Goal: Task Accomplishment & Management: Use online tool/utility

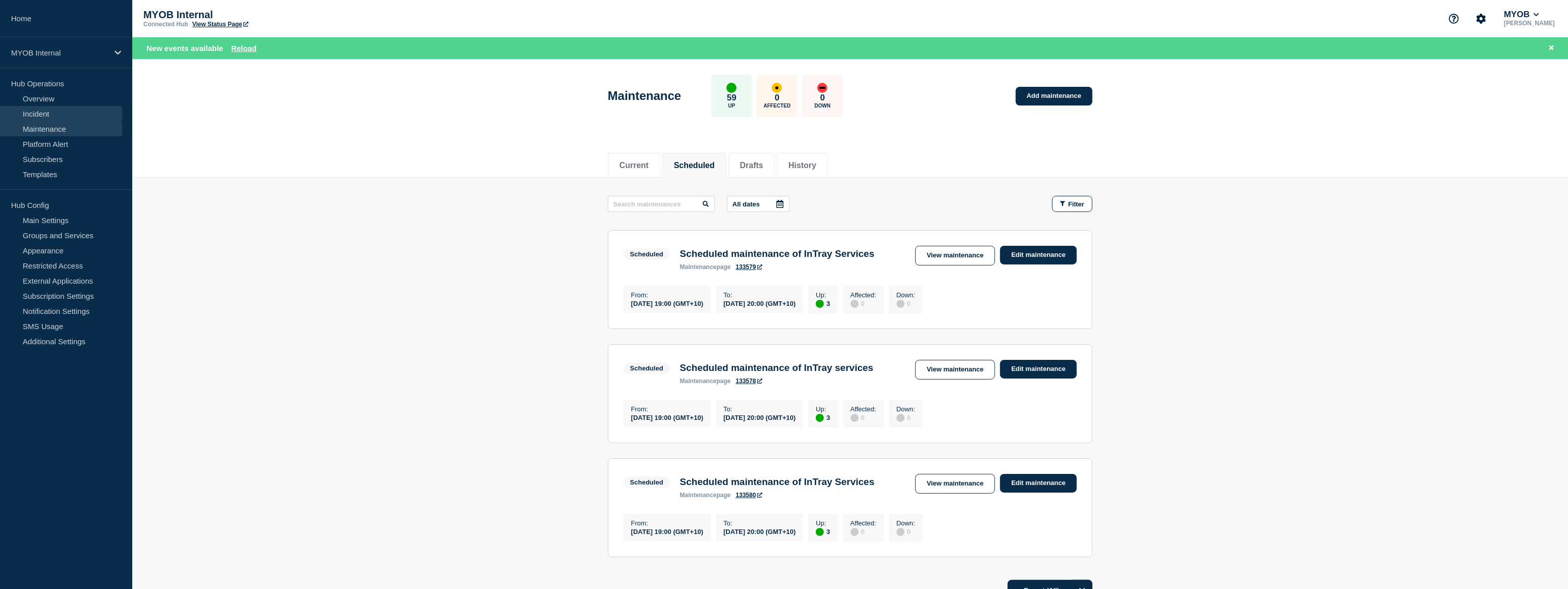
click at [46, 116] on link "Incident" at bounding box center [61, 113] width 122 height 15
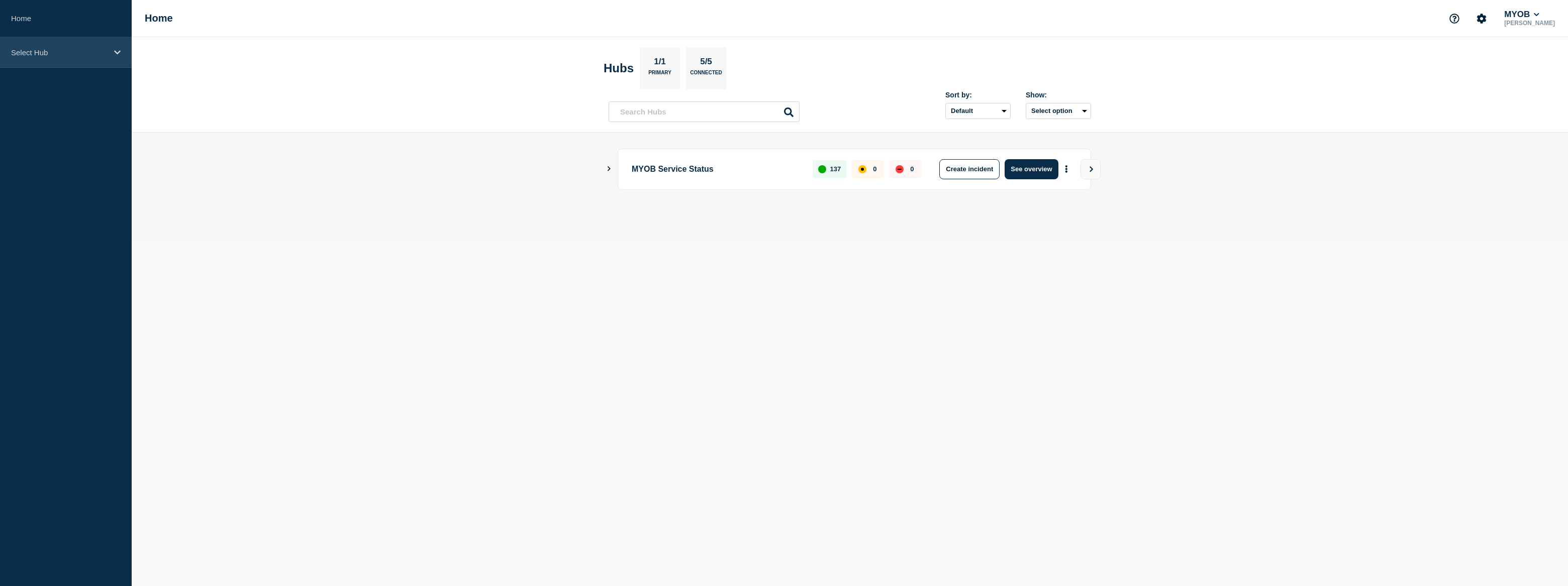
click at [100, 57] on div "Select Hub" at bounding box center [65, 52] width 131 height 30
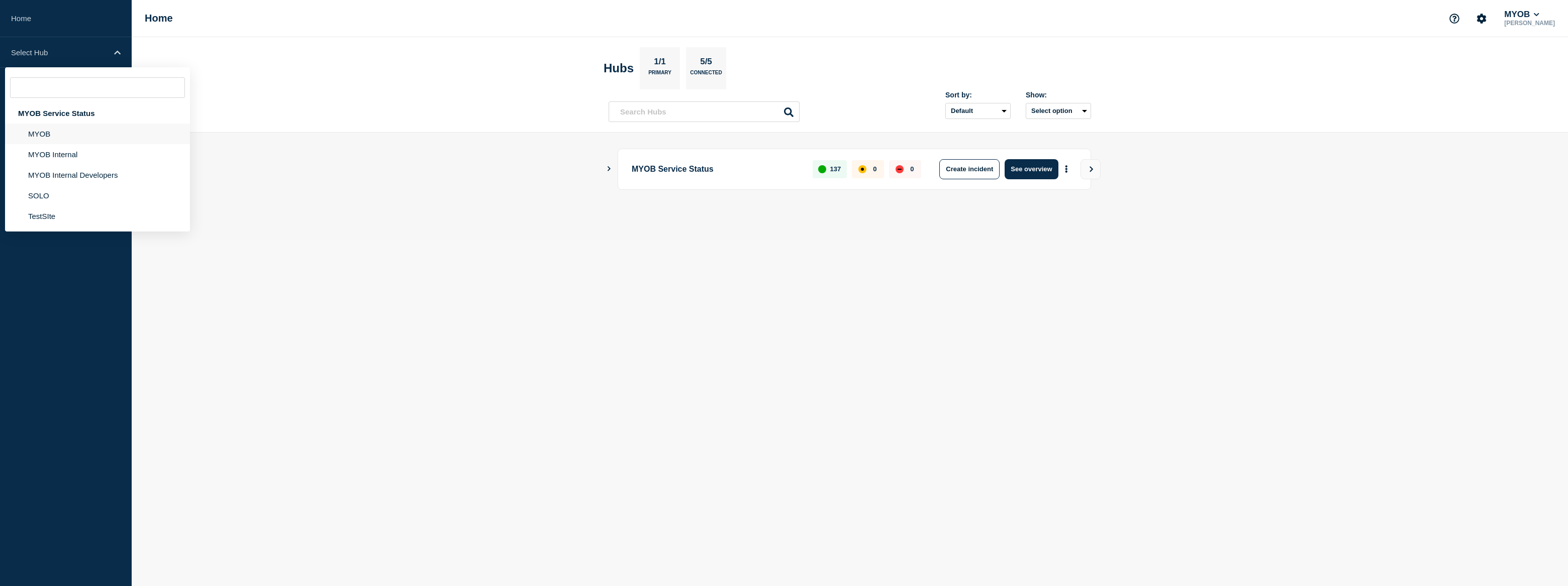
click at [72, 137] on li "MYOB" at bounding box center [98, 134] width 185 height 21
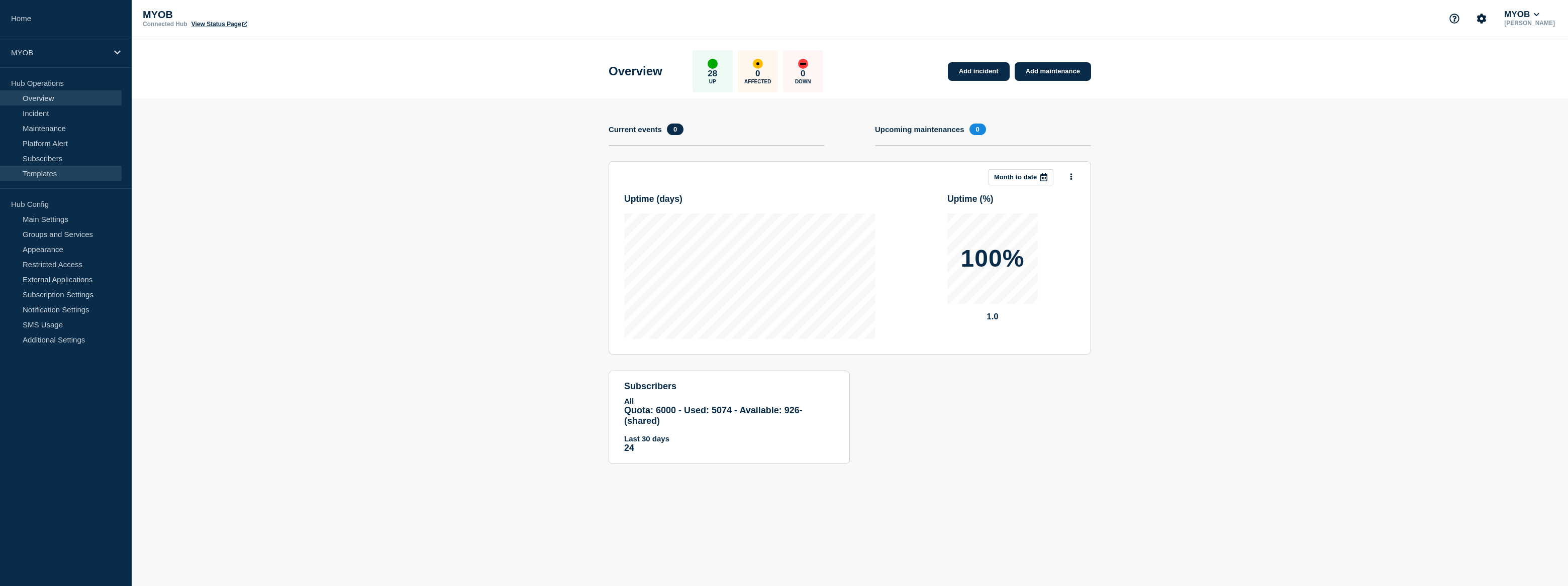
click at [62, 172] on link "Templates" at bounding box center [61, 173] width 122 height 15
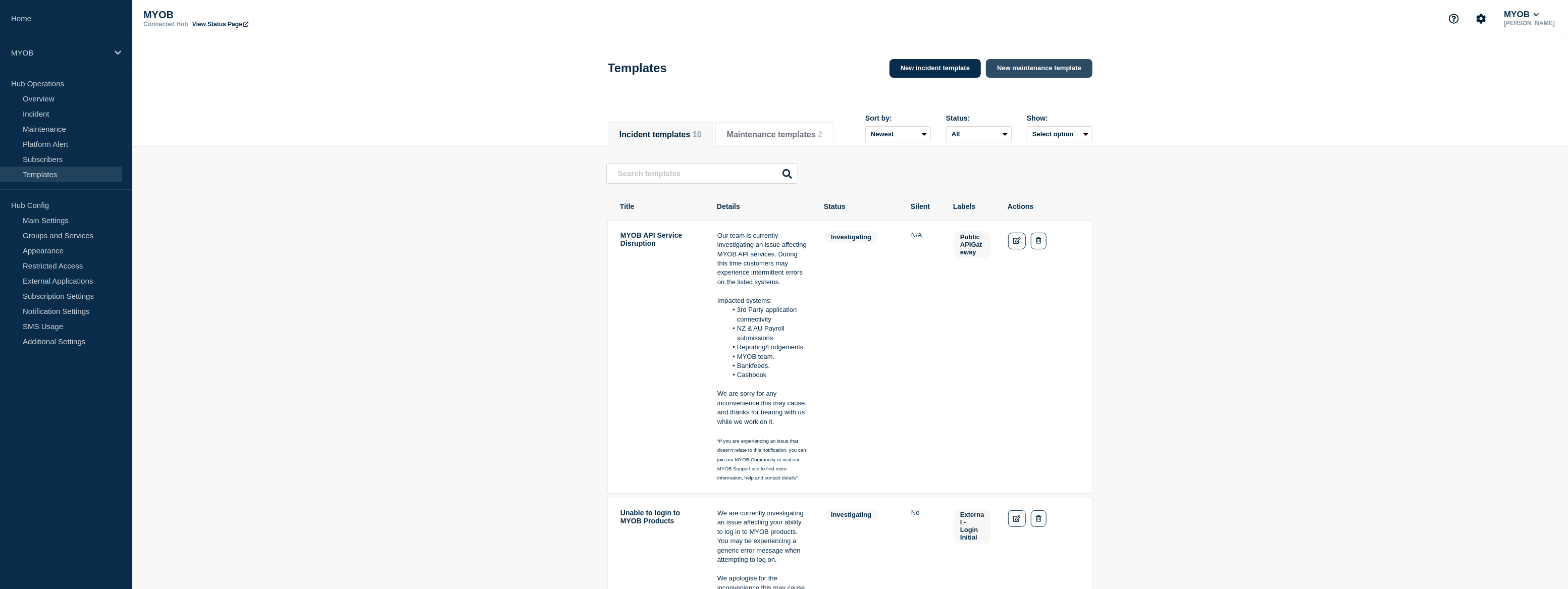
click at [1061, 74] on link "New maintenance template" at bounding box center [1039, 68] width 107 height 19
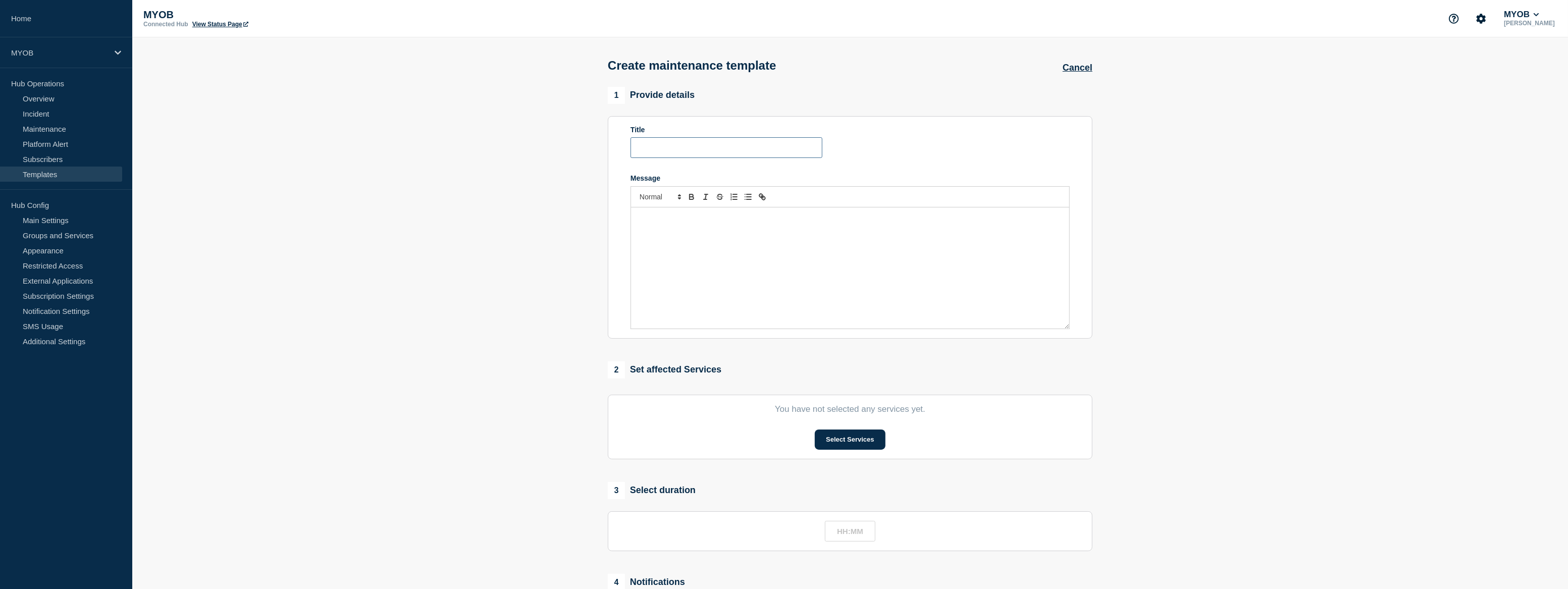
click at [677, 150] on input "Title" at bounding box center [726, 148] width 192 height 21
click at [724, 316] on div "Message" at bounding box center [850, 268] width 438 height 121
drag, startPoint x: 876, startPoint y: 221, endPoint x: 810, endPoint y: 226, distance: 66.2
click at [810, 226] on div ""If you are experiencing an issue that doesn't relate to this notification, you…" at bounding box center [850, 268] width 438 height 121
click at [632, 215] on div ""If you are experiencing an issue that doesn't relate to this notification, you…" at bounding box center [850, 268] width 438 height 121
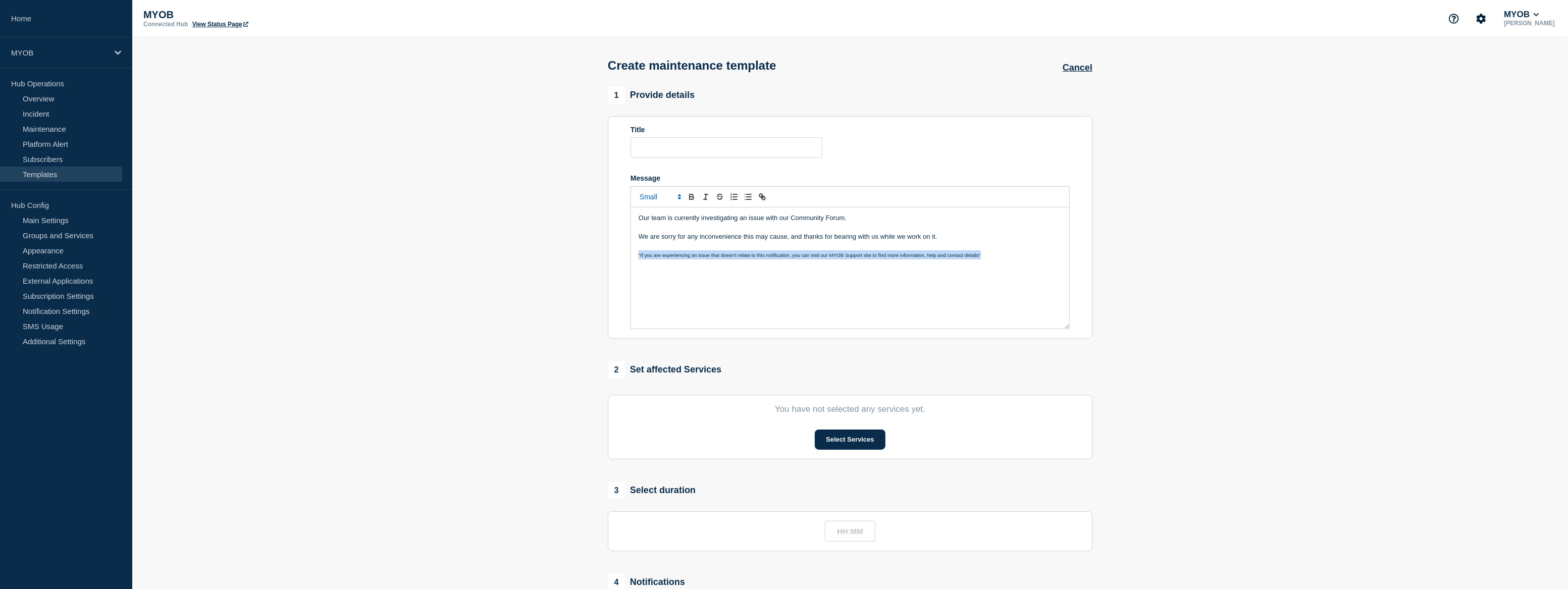
drag, startPoint x: 990, startPoint y: 262, endPoint x: 620, endPoint y: 263, distance: 370.0
click at [620, 263] on section "Title Message Our team is currently investigating an issue with our Community F…" at bounding box center [850, 227] width 485 height 223
drag, startPoint x: 875, startPoint y: 257, endPoint x: 812, endPoint y: 268, distance: 64.0
click at [812, 268] on div "Our team is currently investigating an issue with our Community Forum. We are s…" at bounding box center [850, 268] width 438 height 121
click at [857, 441] on button "Select Services" at bounding box center [850, 439] width 70 height 20
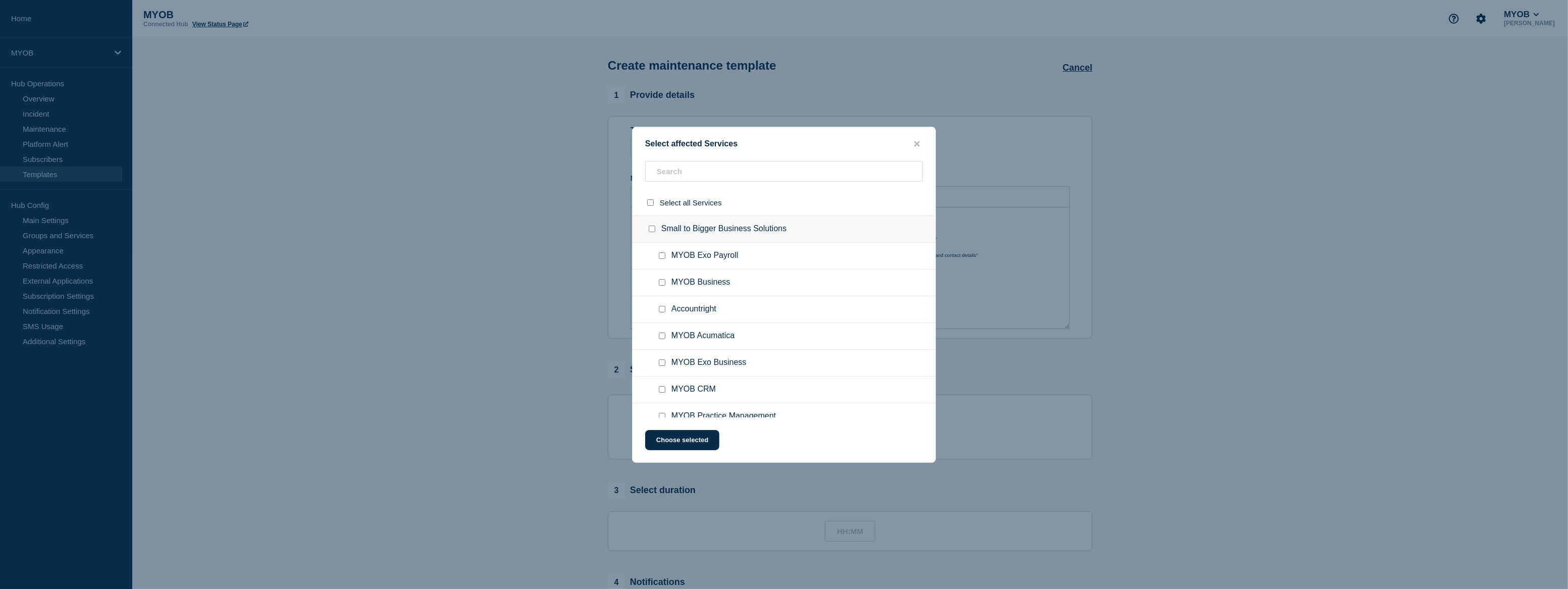
click at [660, 312] on input "Accountright checkbox" at bounding box center [662, 309] width 7 height 7
checkbox input "true"
click at [682, 174] on input "text" at bounding box center [784, 172] width 278 height 21
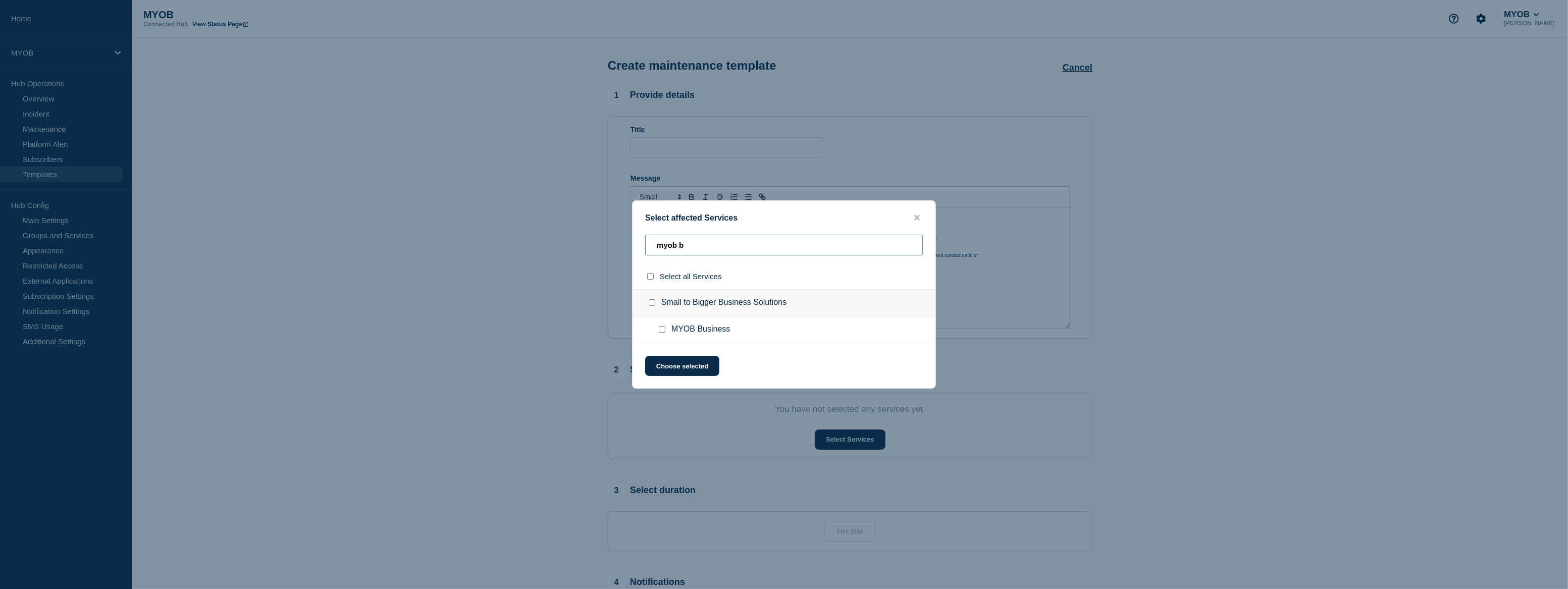
type input "myob b"
click at [664, 328] on input "MYOB Business checkbox" at bounding box center [662, 329] width 7 height 7
checkbox input "true"
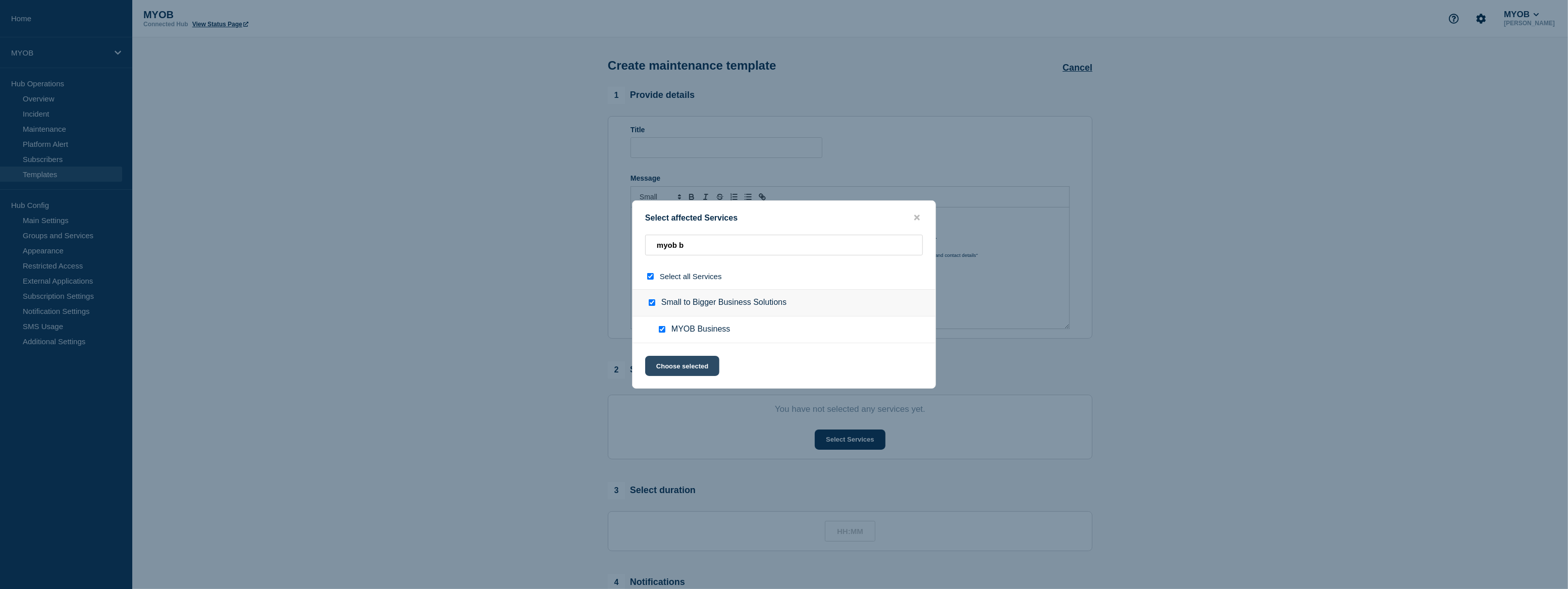
click at [676, 364] on button "Choose selected" at bounding box center [683, 366] width 74 height 20
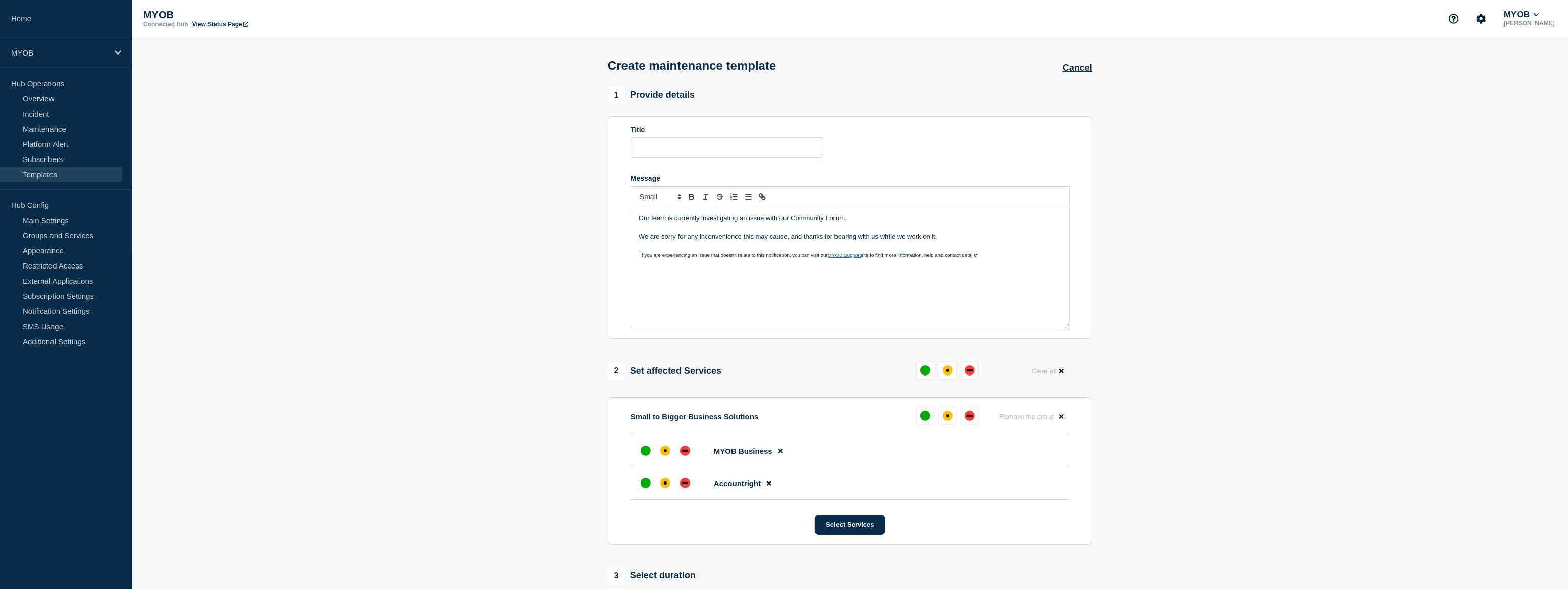
drag, startPoint x: 645, startPoint y: 448, endPoint x: 647, endPoint y: 478, distance: 30.1
click at [645, 450] on div "up" at bounding box center [646, 451] width 10 height 10
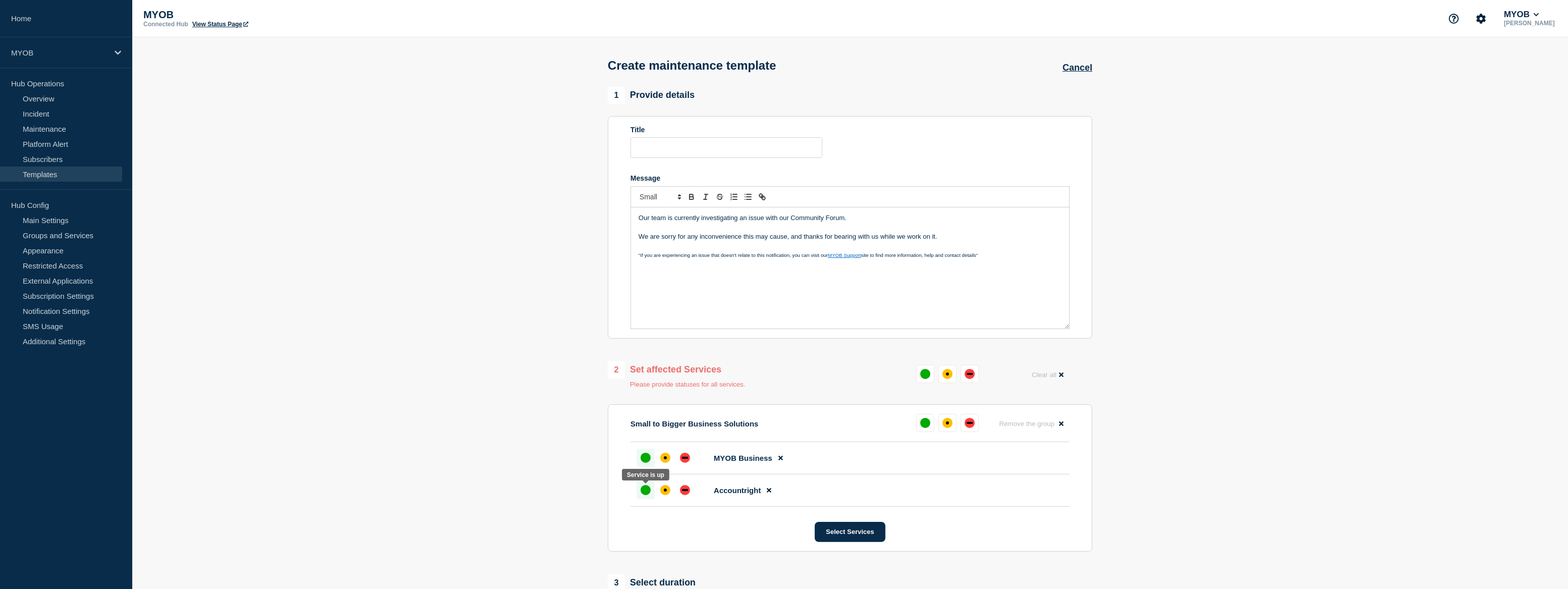
click at [646, 495] on div "up" at bounding box center [646, 491] width 10 height 10
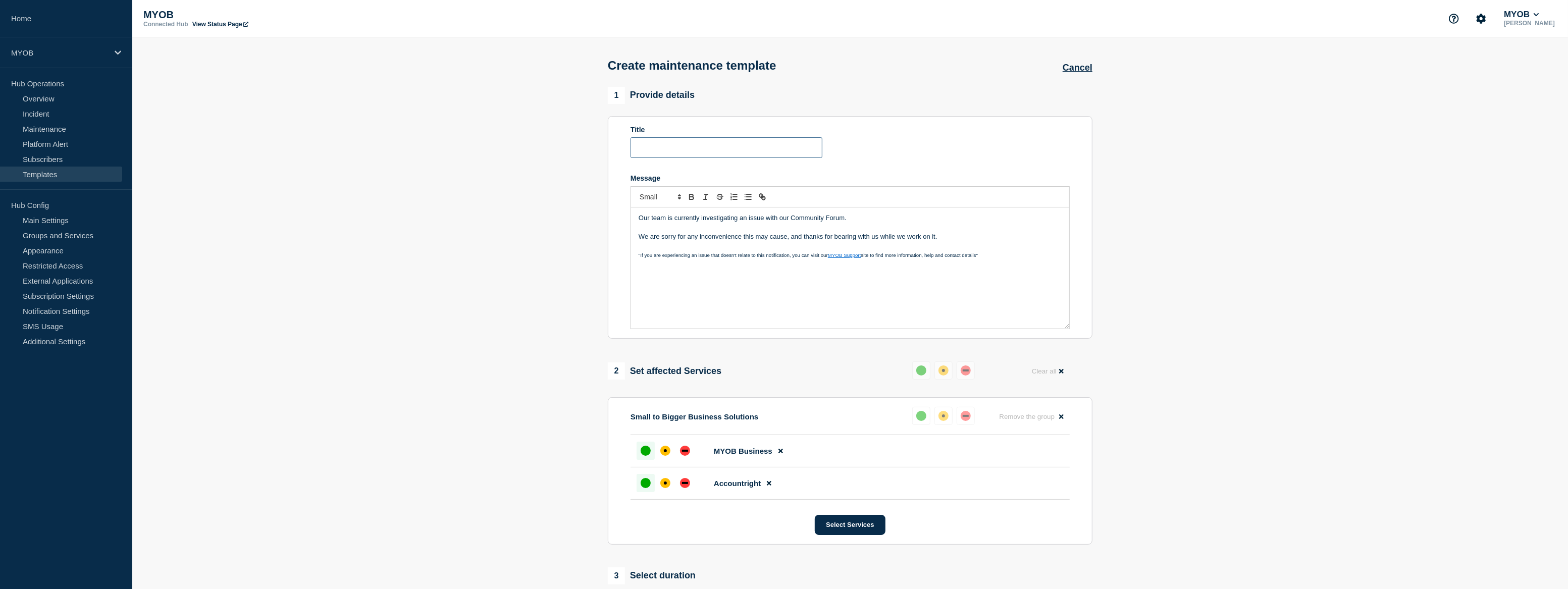
click at [684, 152] on input "Title" at bounding box center [726, 148] width 192 height 21
paste input "Community Forum unavailable"
click at [647, 148] on input "Community Forum unavailable" at bounding box center [726, 148] width 192 height 21
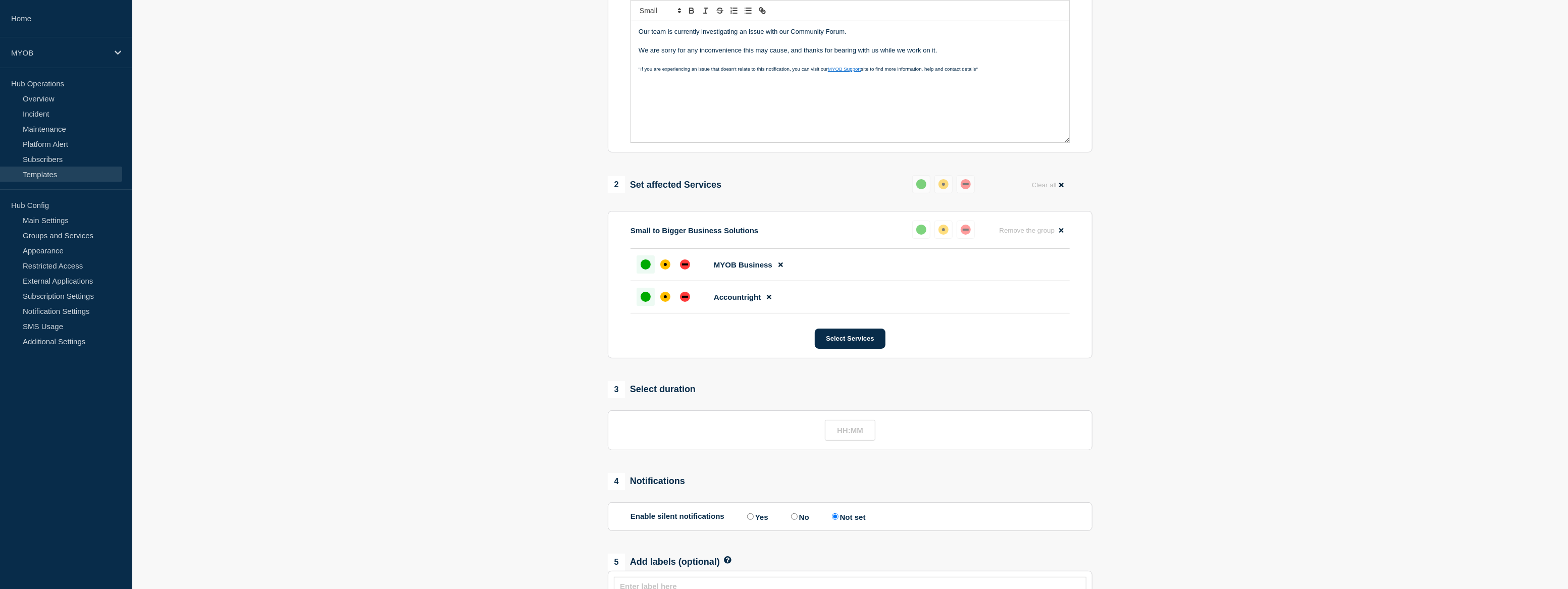
scroll to position [272, 0]
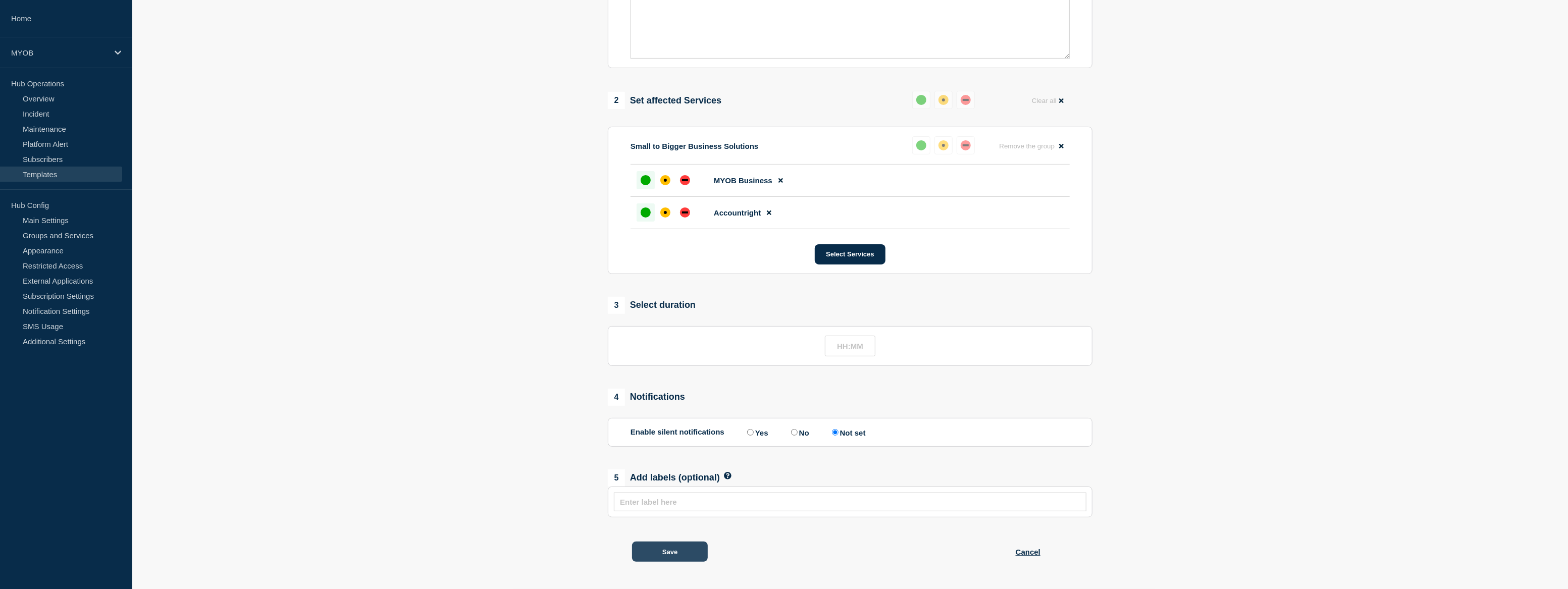
type input "Community Forum unavailable"
click at [675, 553] on button "Save" at bounding box center [669, 552] width 75 height 20
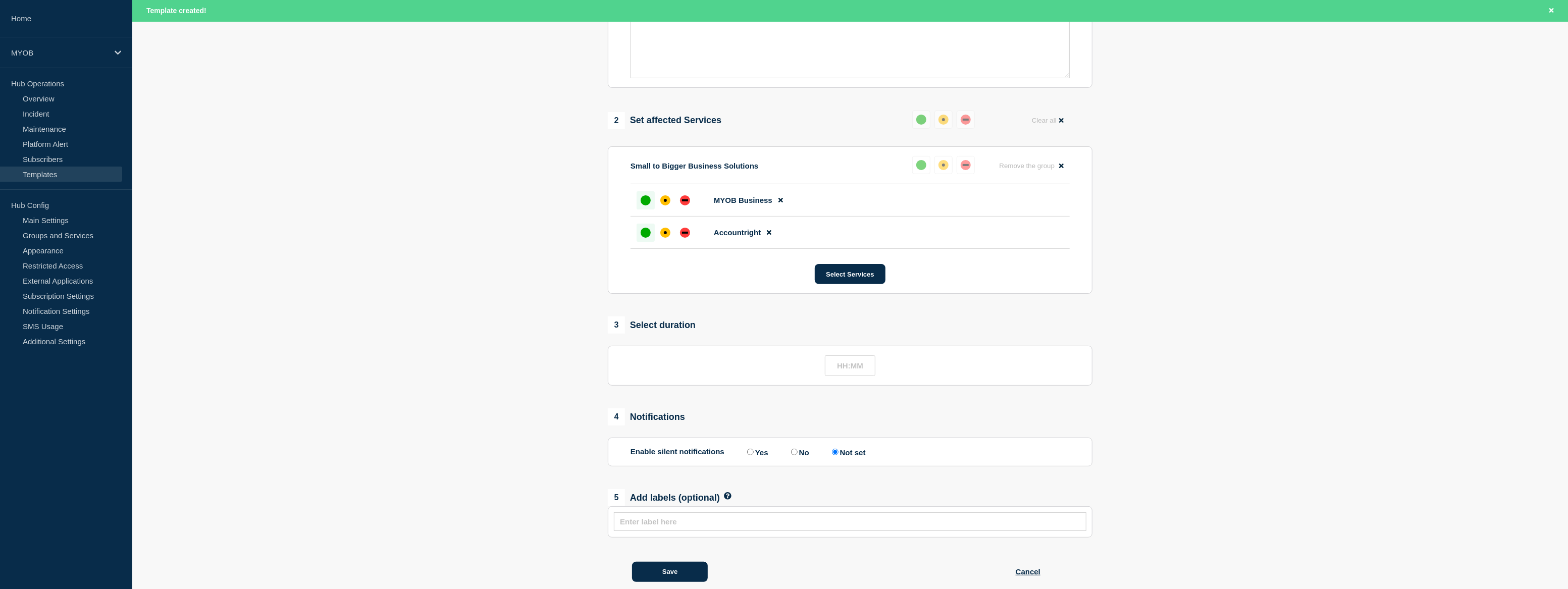
scroll to position [294, 0]
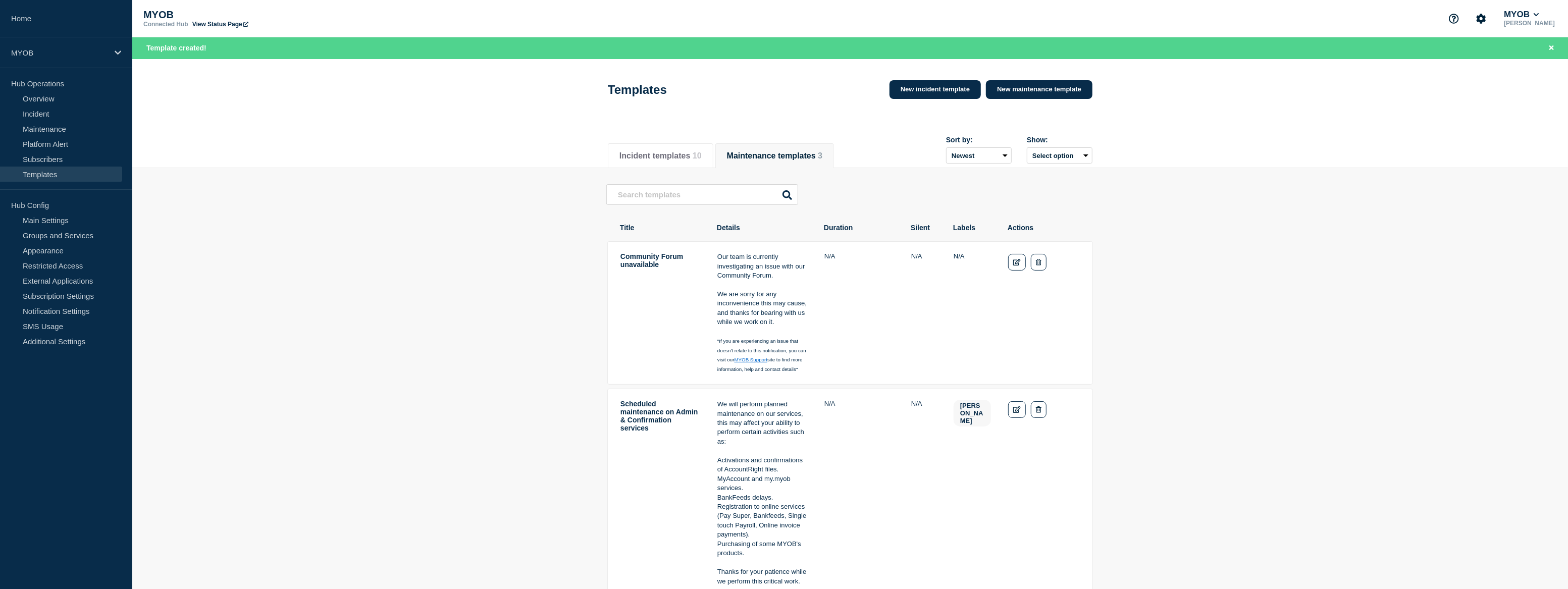
click at [666, 363] on td "Community Forum unavailable" at bounding box center [660, 313] width 81 height 122
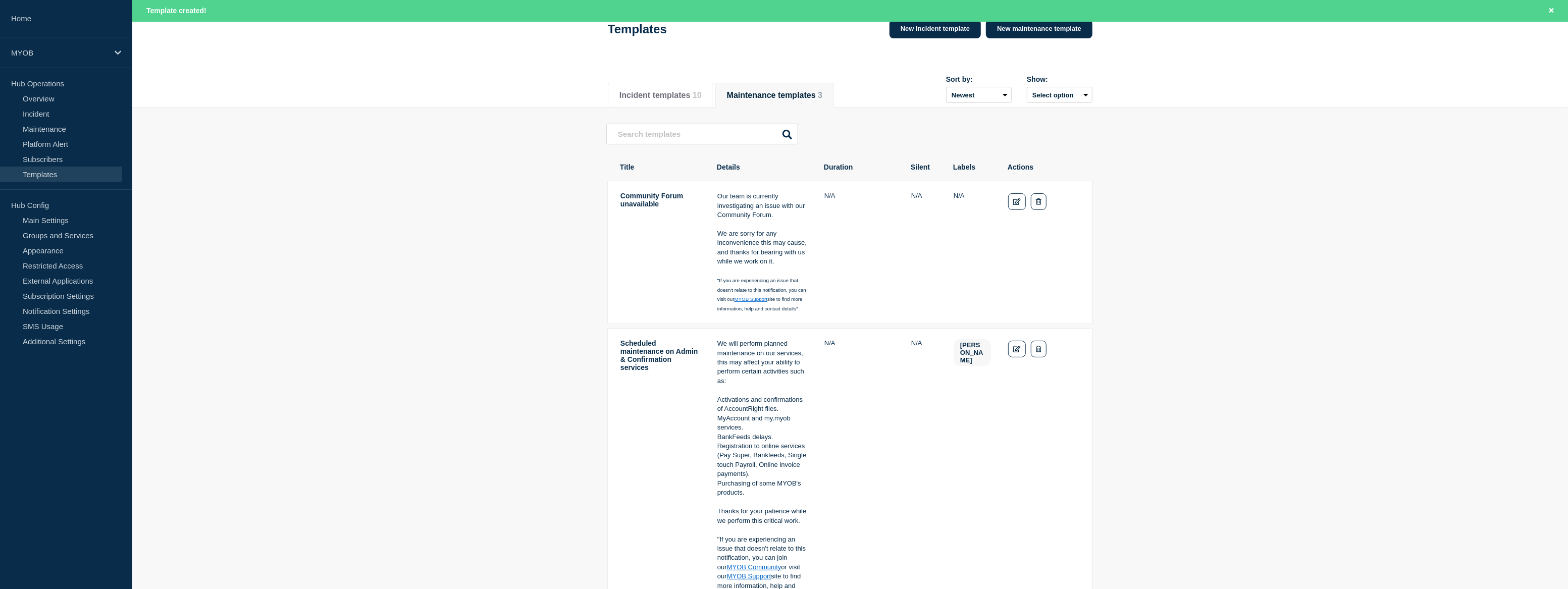
scroll to position [137, 0]
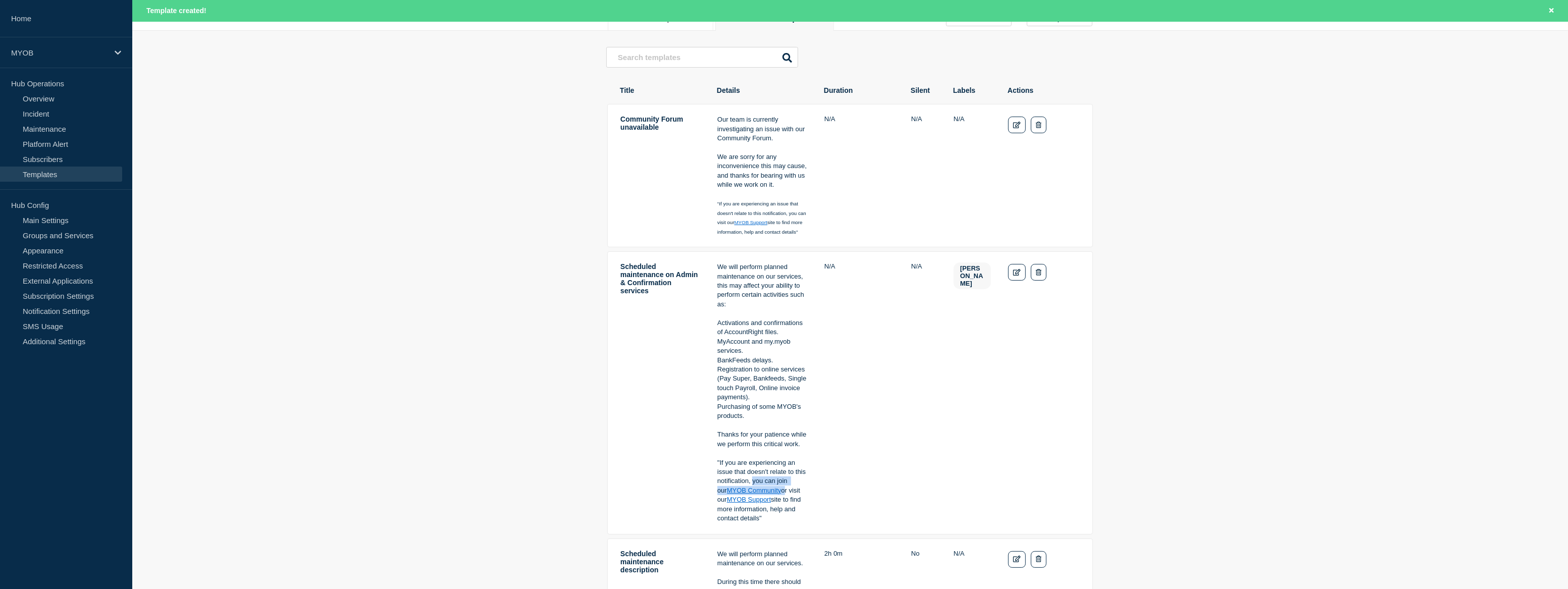
drag, startPoint x: 753, startPoint y: 483, endPoint x: 787, endPoint y: 493, distance: 35.4
click at [787, 493] on p ""If you are experiencing an issue that doesn't relate to this notification, you…" at bounding box center [763, 491] width 90 height 65
copy p "you can join our MYOB Community"
click at [381, 225] on main "Community Forum unavailable Our team is currently investigating an issue with o…" at bounding box center [850, 376] width 1436 height 690
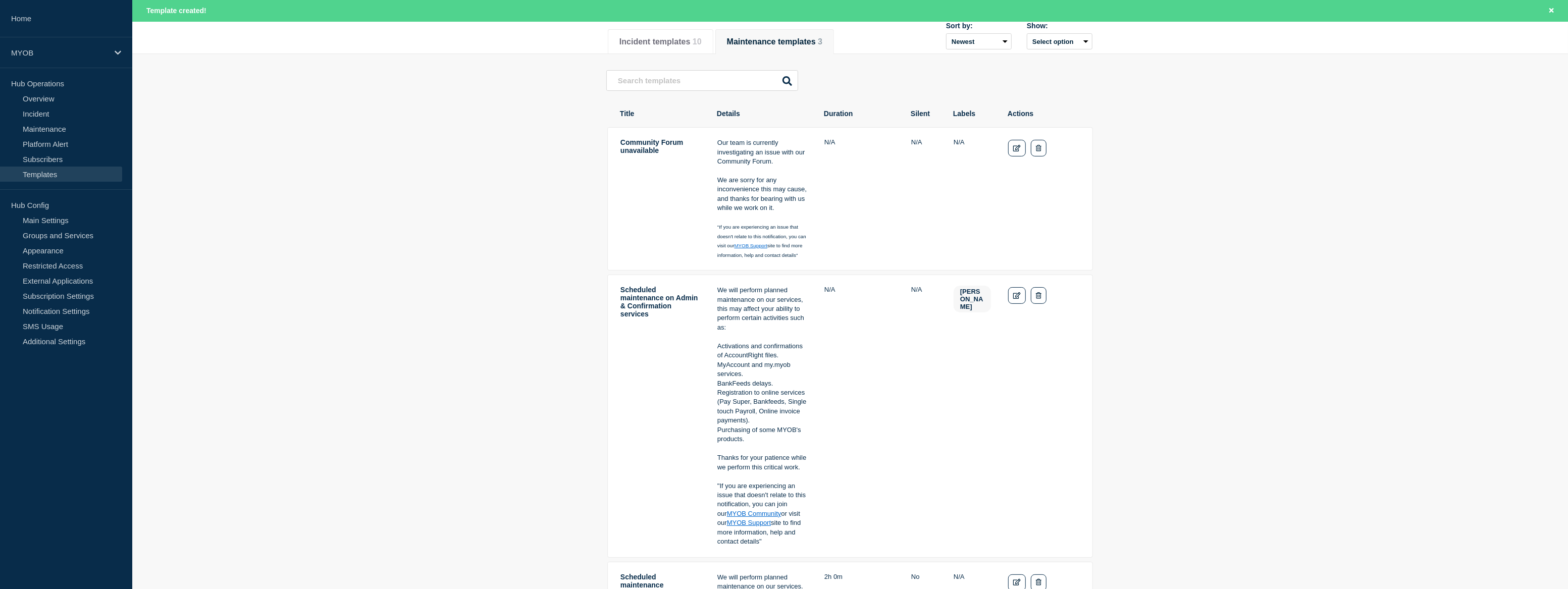
scroll to position [0, 0]
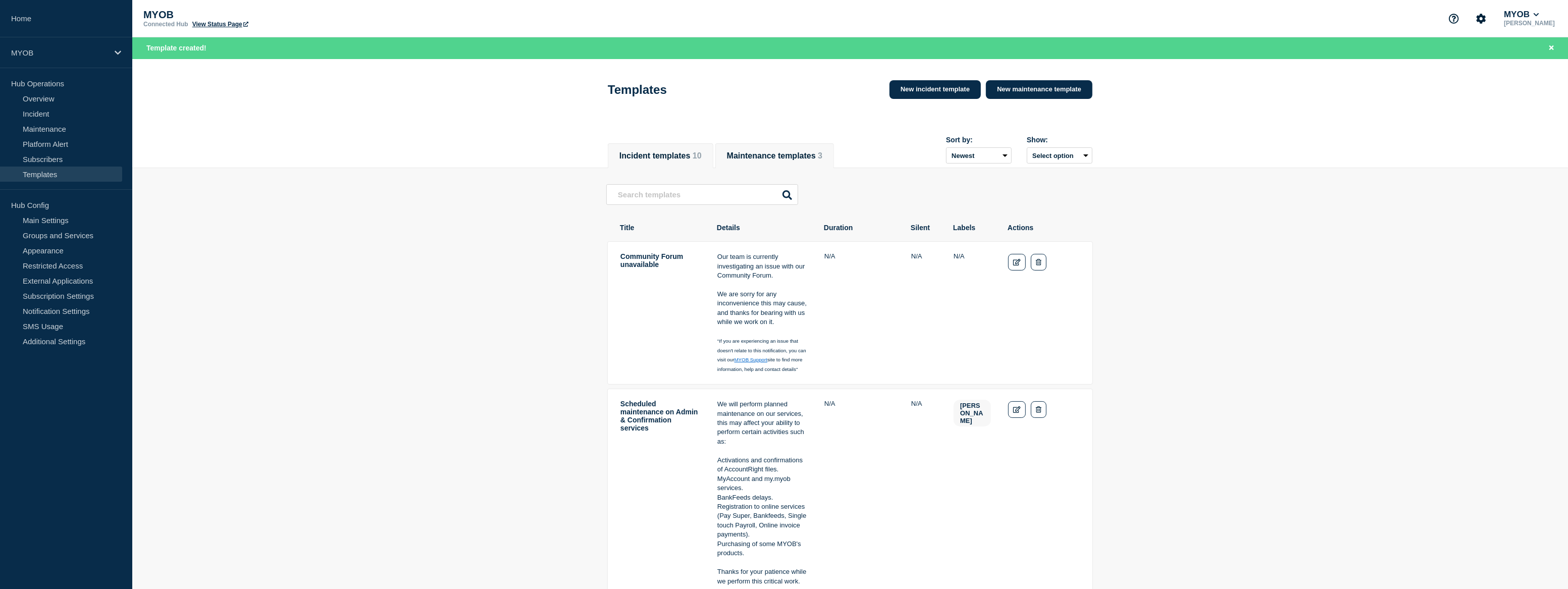
click at [693, 158] on button "Incident templates 10" at bounding box center [660, 156] width 82 height 9
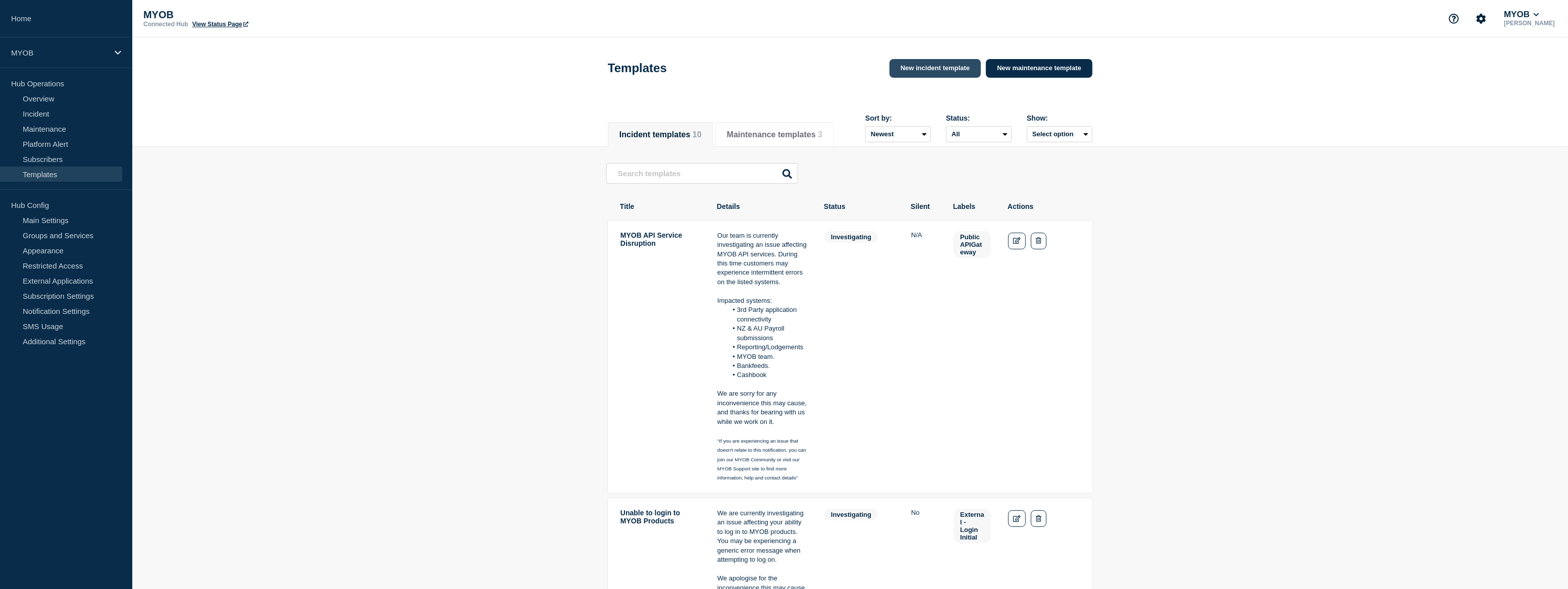
click at [936, 66] on link "New incident template" at bounding box center [935, 68] width 91 height 19
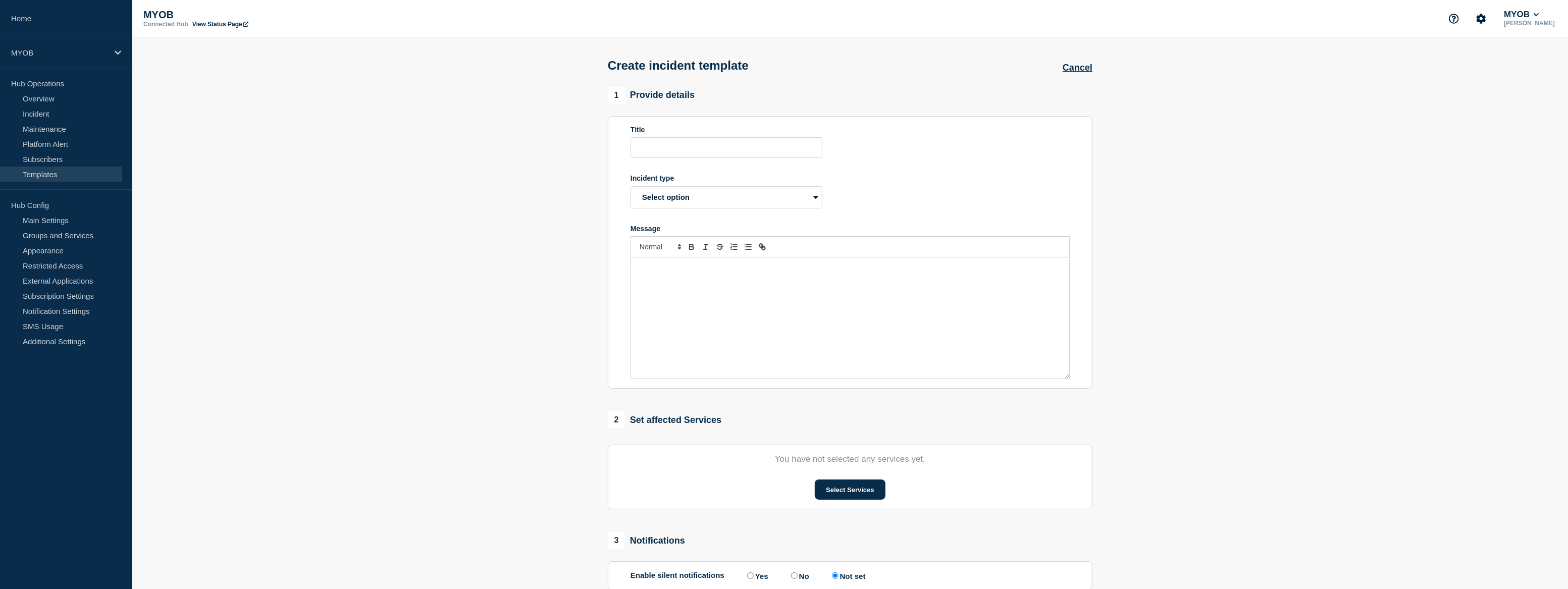
click at [824, 199] on form "Title Incident type Select option Investigating Identified Monitoring Resolved …" at bounding box center [850, 253] width 439 height 254
click at [803, 198] on select "Select option Investigating Identified Monitoring Resolved" at bounding box center [726, 197] width 192 height 22
select select "investigating"
click at [630, 189] on select "Select option Investigating Identified Monitoring Resolved" at bounding box center [726, 197] width 192 height 22
click at [746, 288] on div "Message" at bounding box center [850, 318] width 438 height 121
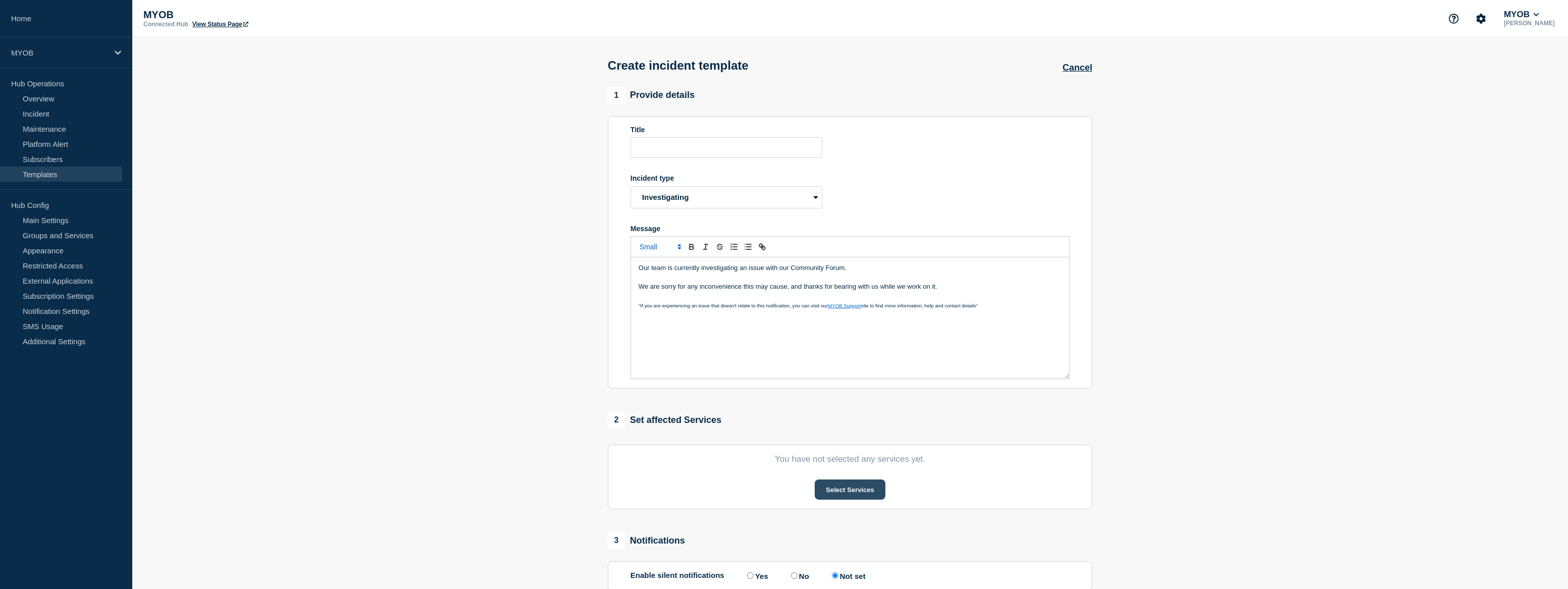
click at [852, 486] on button "Select Services" at bounding box center [850, 489] width 70 height 20
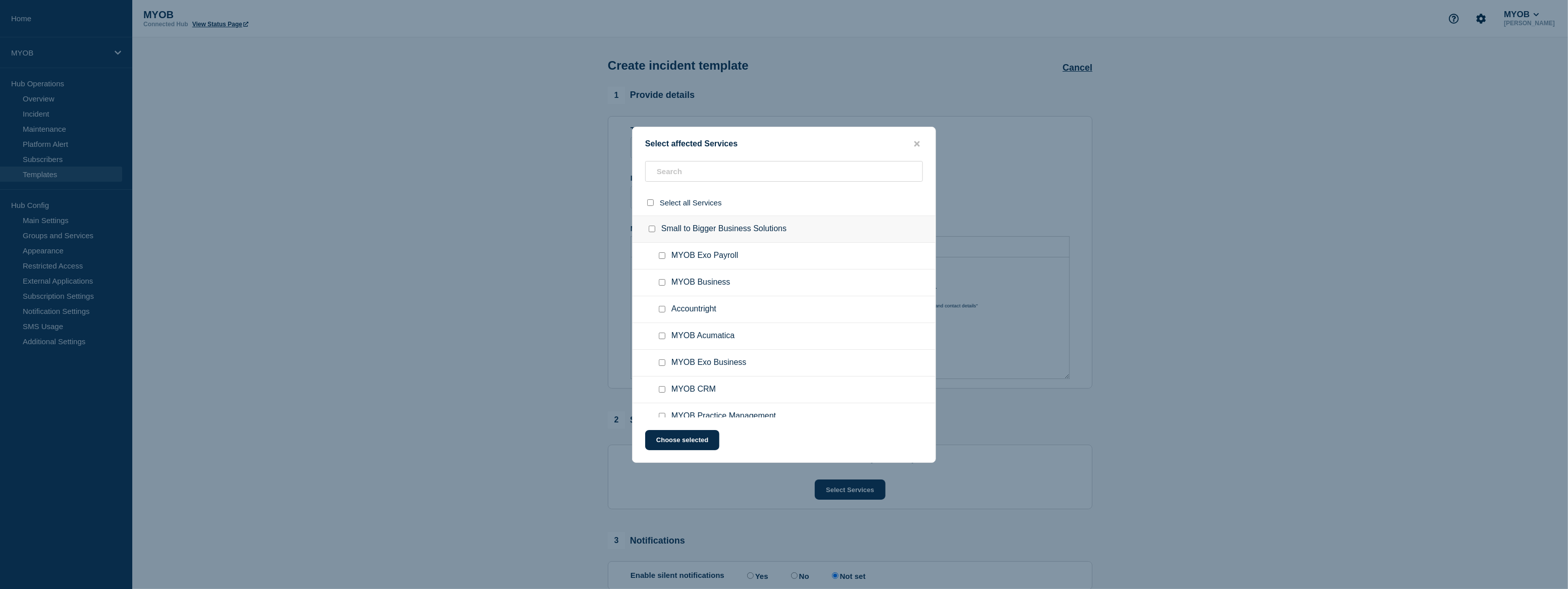
click at [684, 273] on ul "MYOB Business" at bounding box center [784, 282] width 303 height 27
click at [664, 310] on input "Accountright checkbox" at bounding box center [662, 309] width 7 height 7
checkbox input "true"
click at [666, 282] on div at bounding box center [664, 283] width 15 height 10
click at [664, 283] on input "MYOB Business checkbox" at bounding box center [662, 282] width 7 height 7
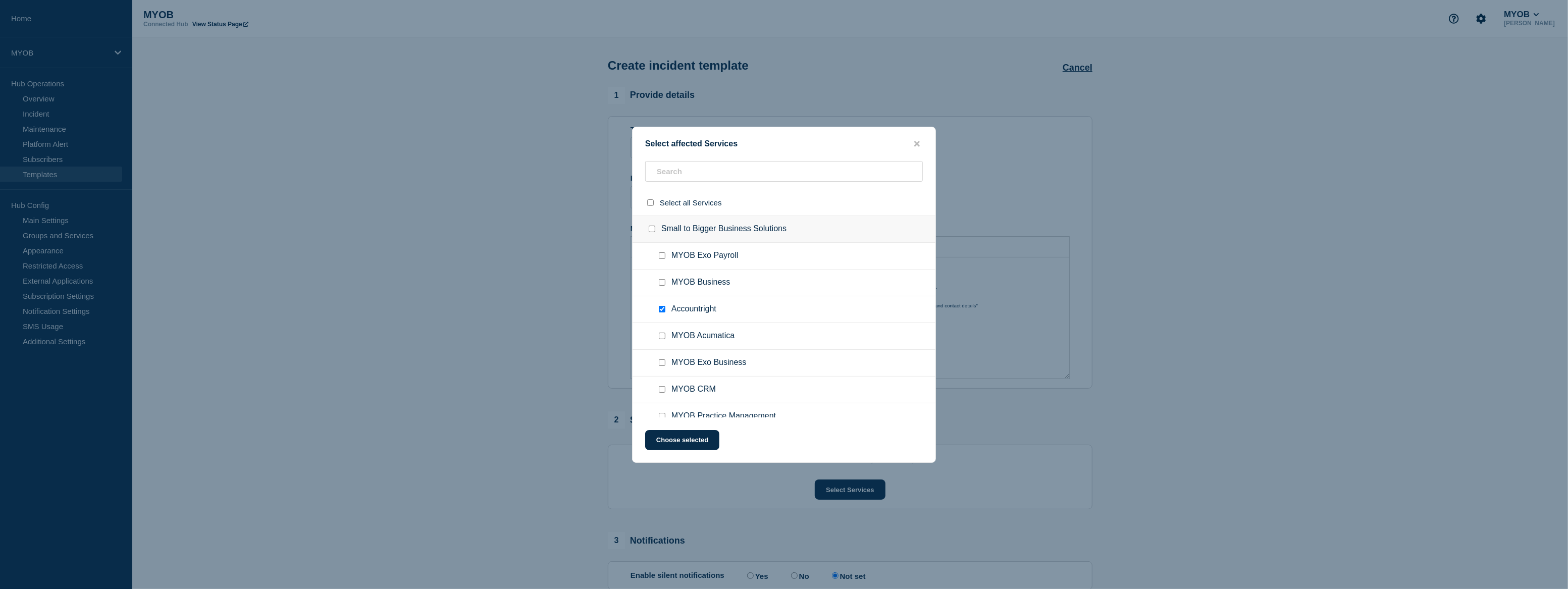
checkbox input "true"
click at [697, 445] on button "Choose selected" at bounding box center [683, 440] width 74 height 20
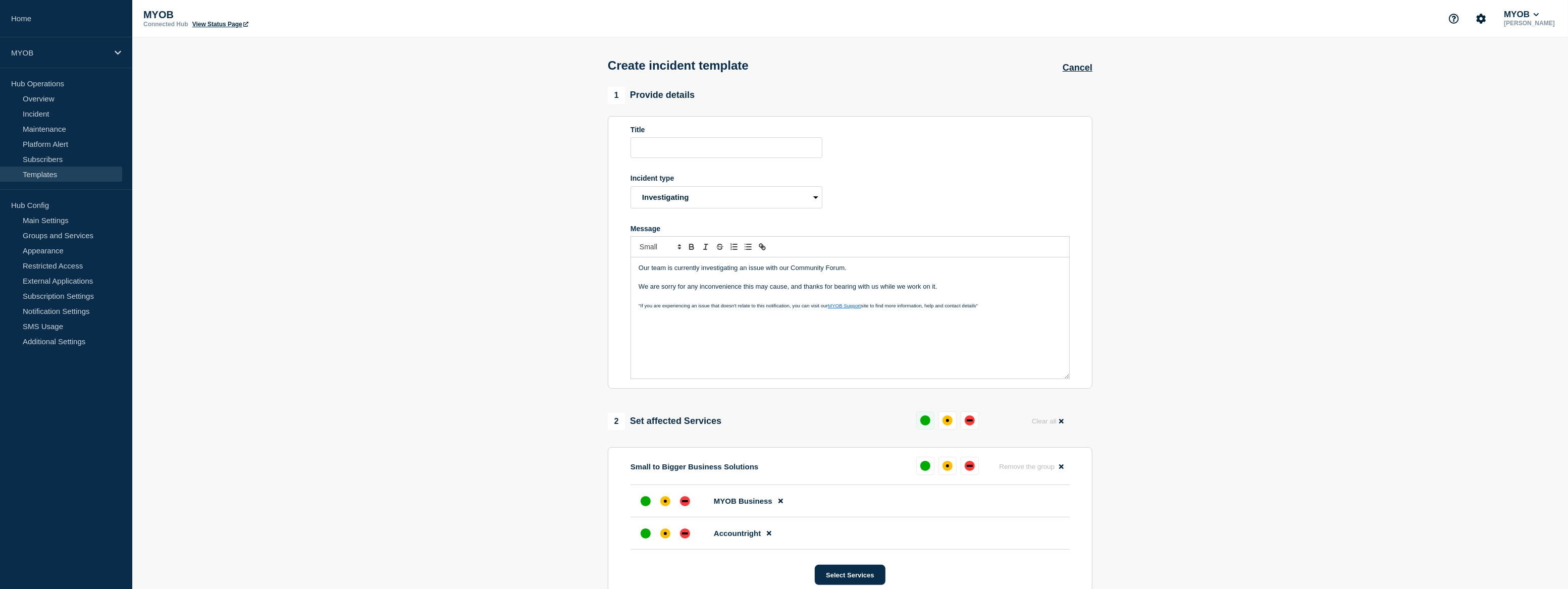
click at [926, 422] on div "up" at bounding box center [925, 421] width 10 height 10
click at [677, 148] on input "Title" at bounding box center [726, 148] width 192 height 21
paste input "Community Forum unavailable"
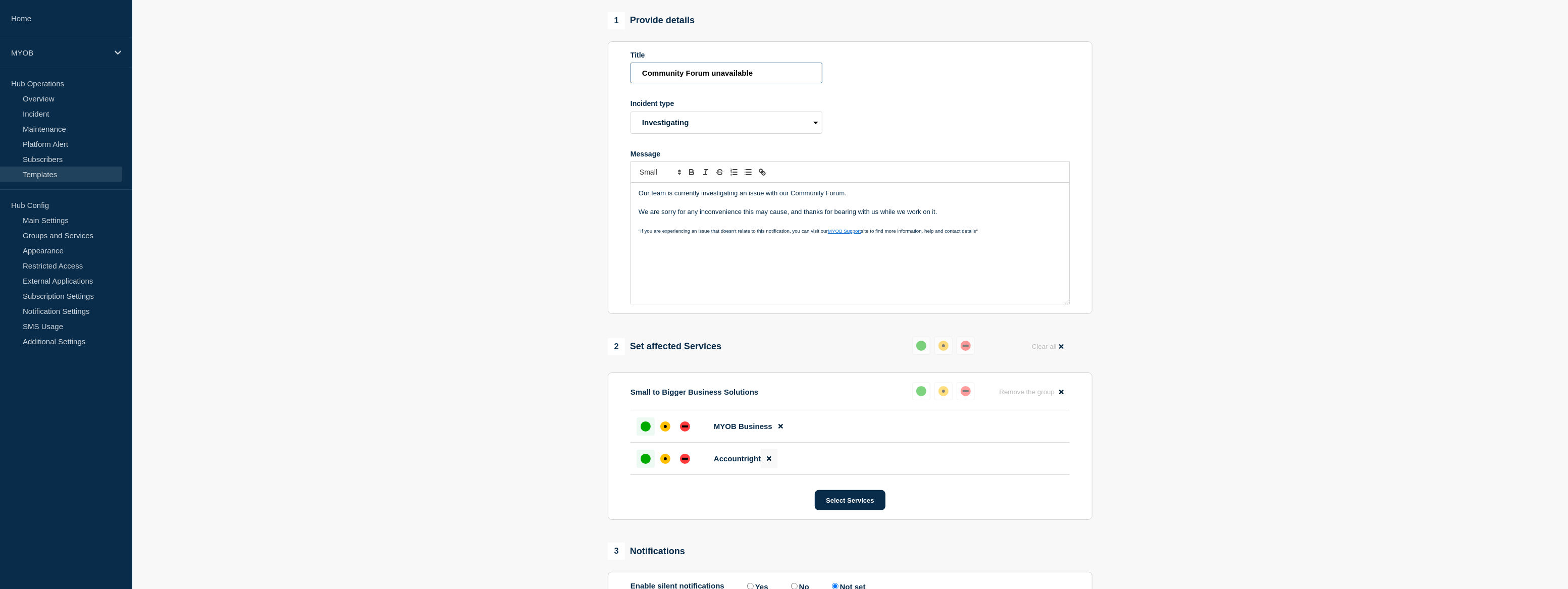
scroll to position [231, 0]
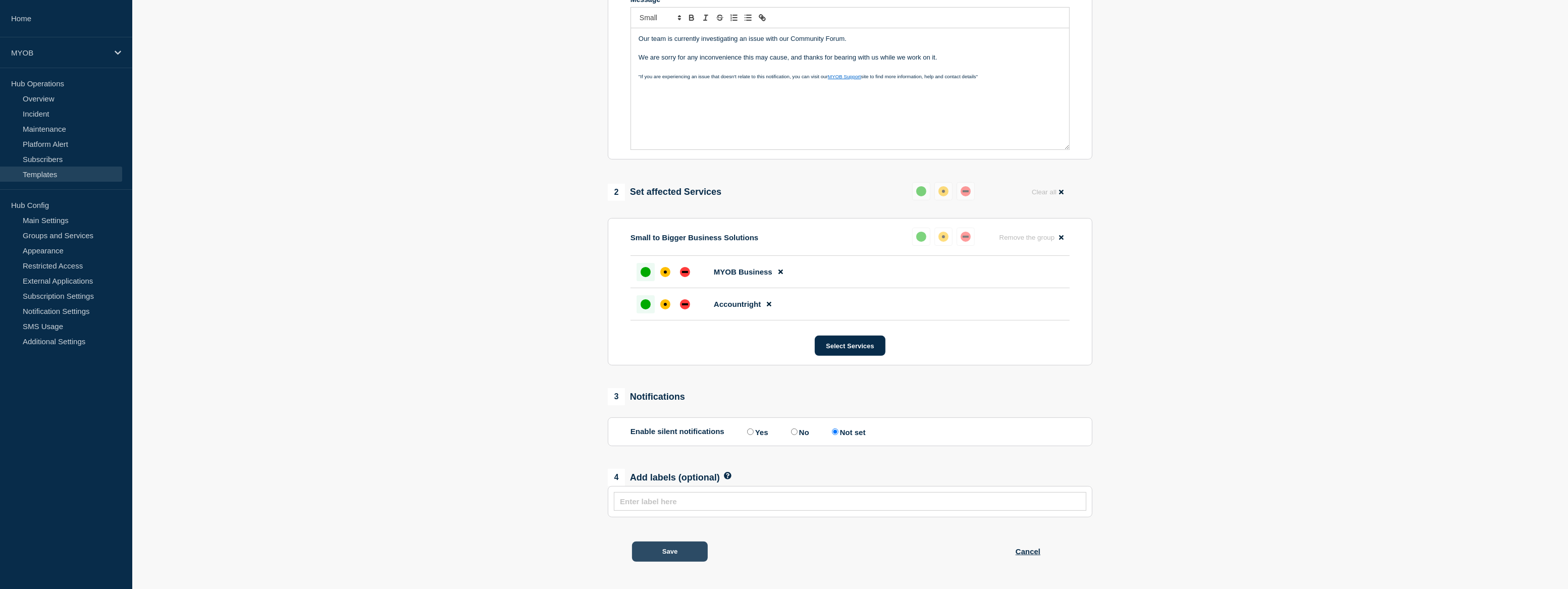
type input "Community Forum unavailable"
click at [681, 548] on button "Save" at bounding box center [669, 552] width 75 height 20
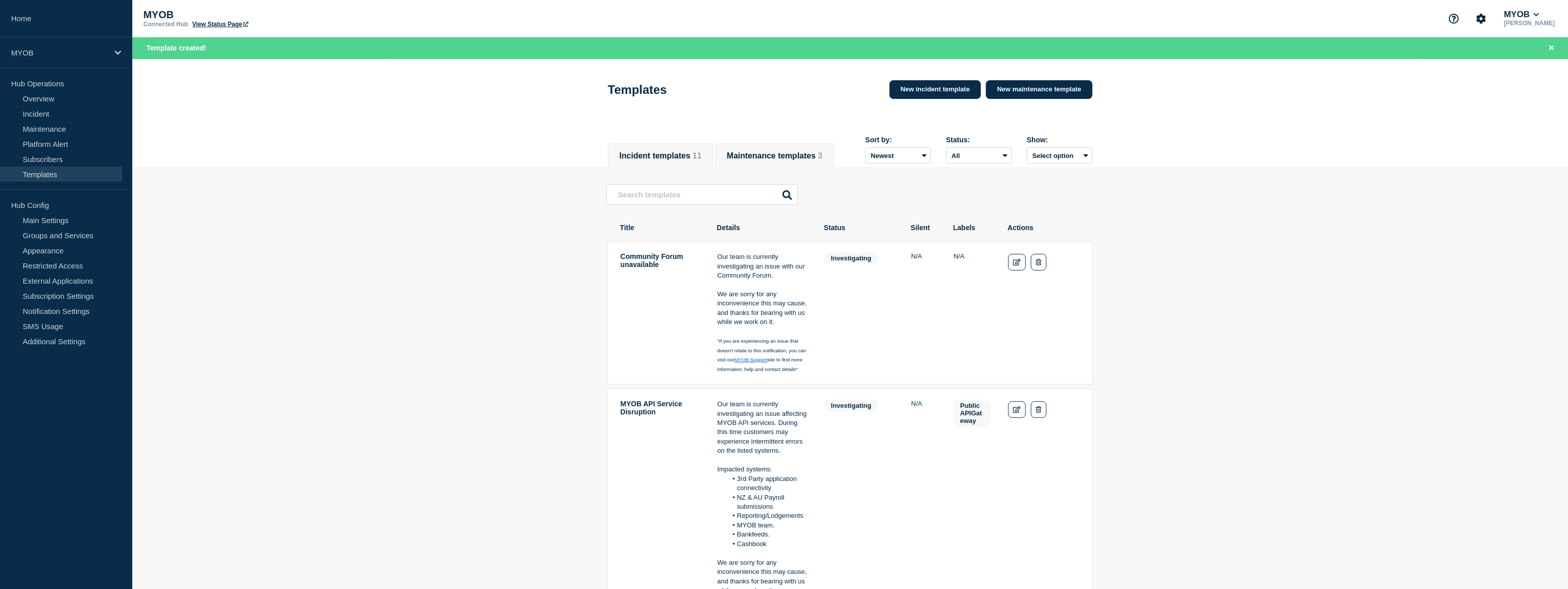
click at [811, 152] on button "Maintenance templates 3" at bounding box center [774, 156] width 96 height 9
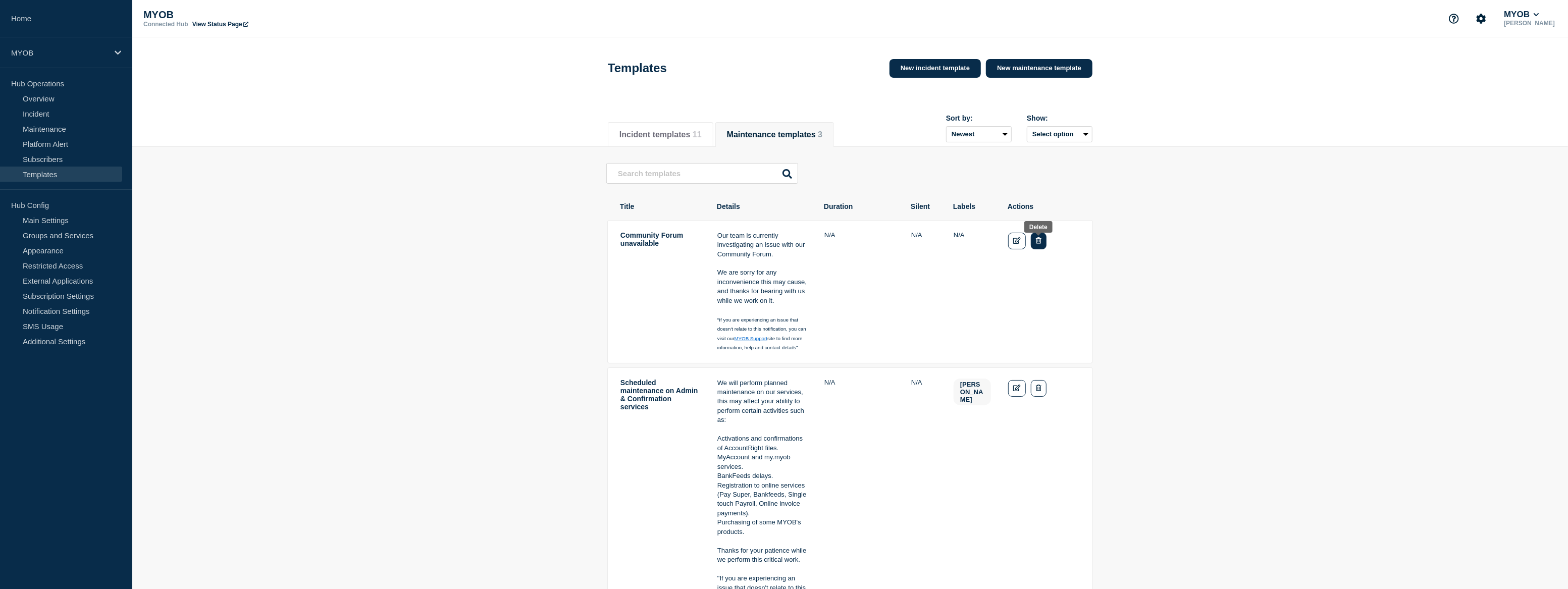
click at [1043, 244] on button "Delete" at bounding box center [1038, 241] width 16 height 17
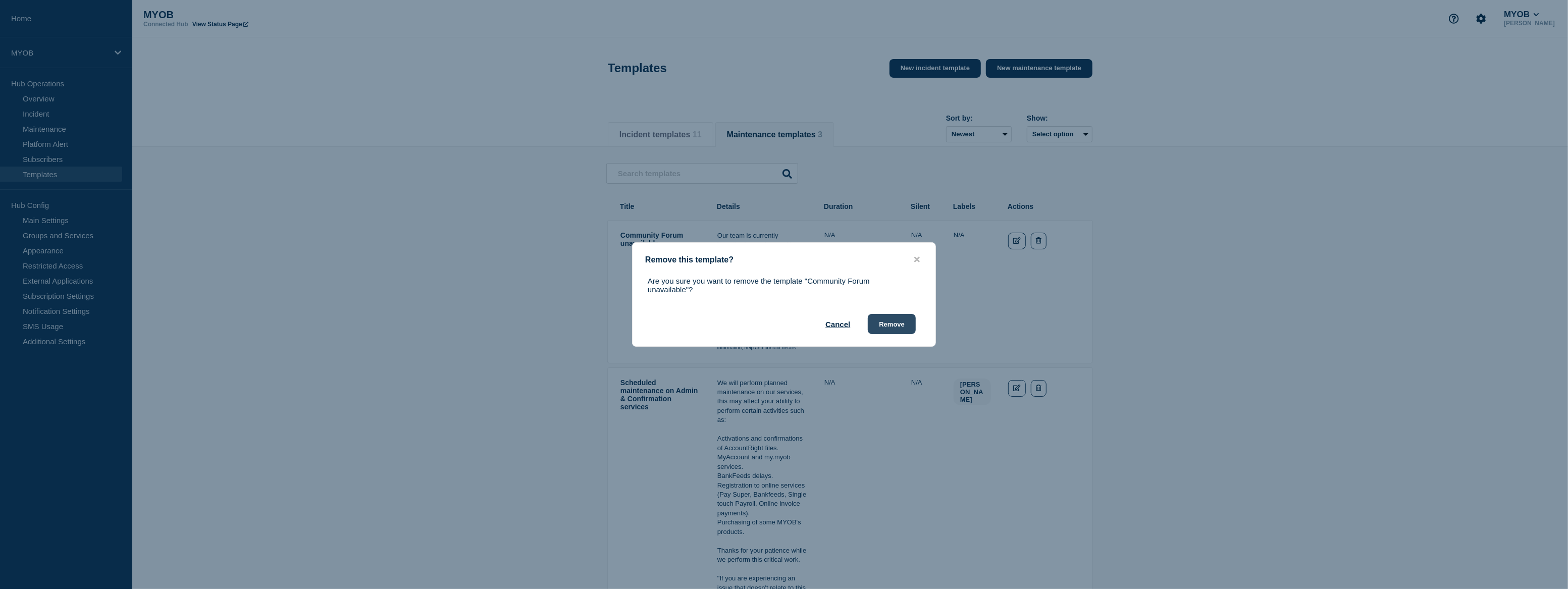
click at [898, 326] on button "Remove" at bounding box center [892, 324] width 48 height 20
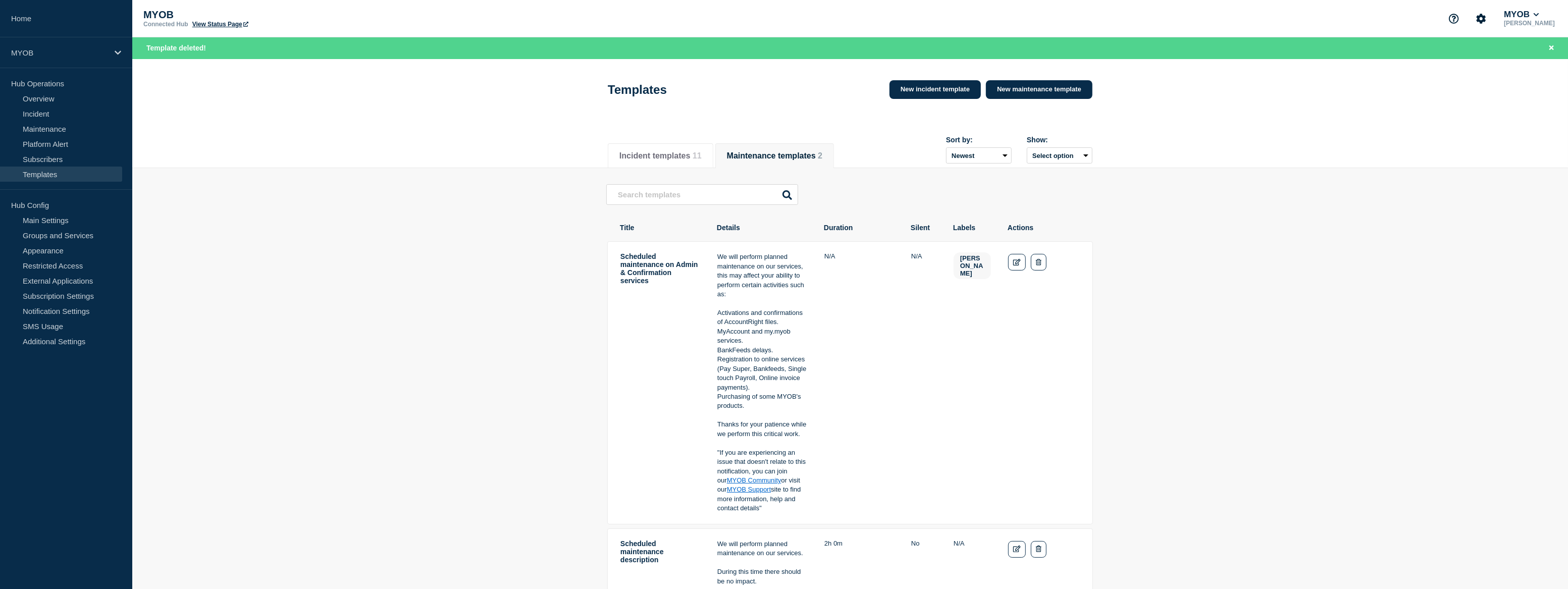
click at [296, 269] on main "Scheduled maintenance on Admin & Confirmation services We will perform planned …" at bounding box center [850, 439] width 1436 height 542
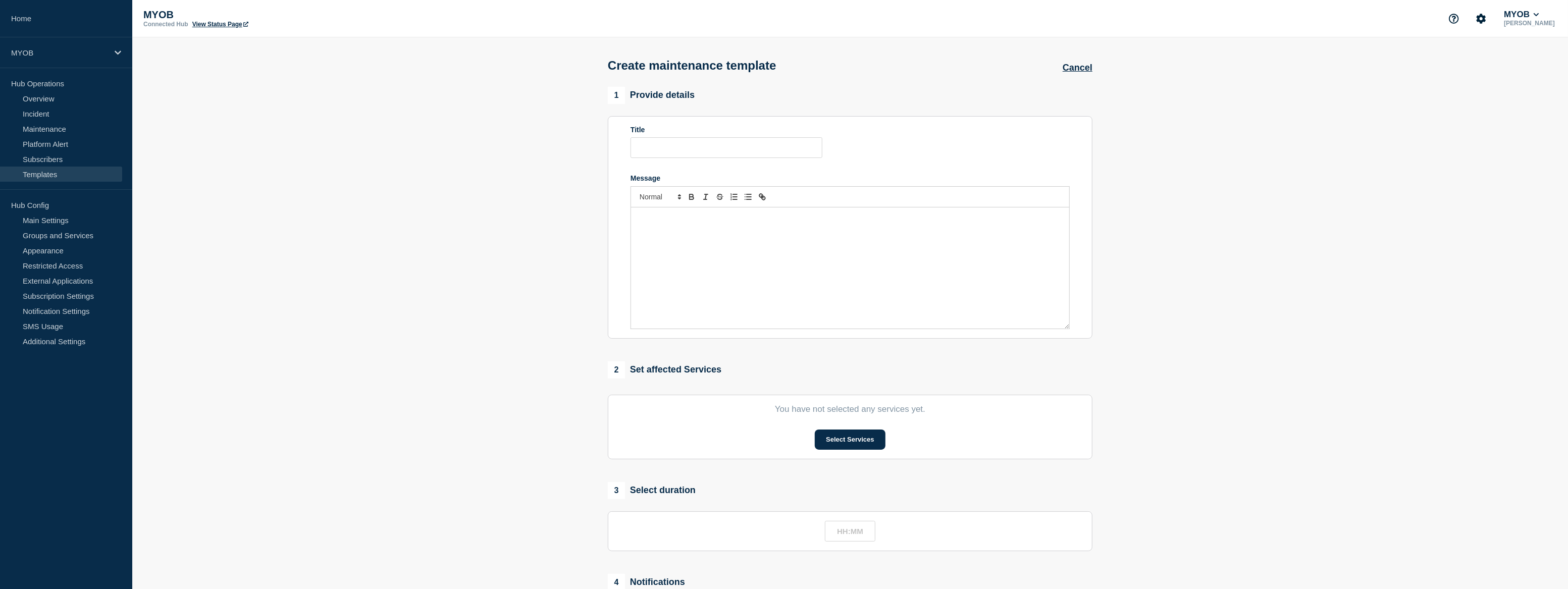
click at [69, 174] on link "Templates" at bounding box center [61, 174] width 122 height 15
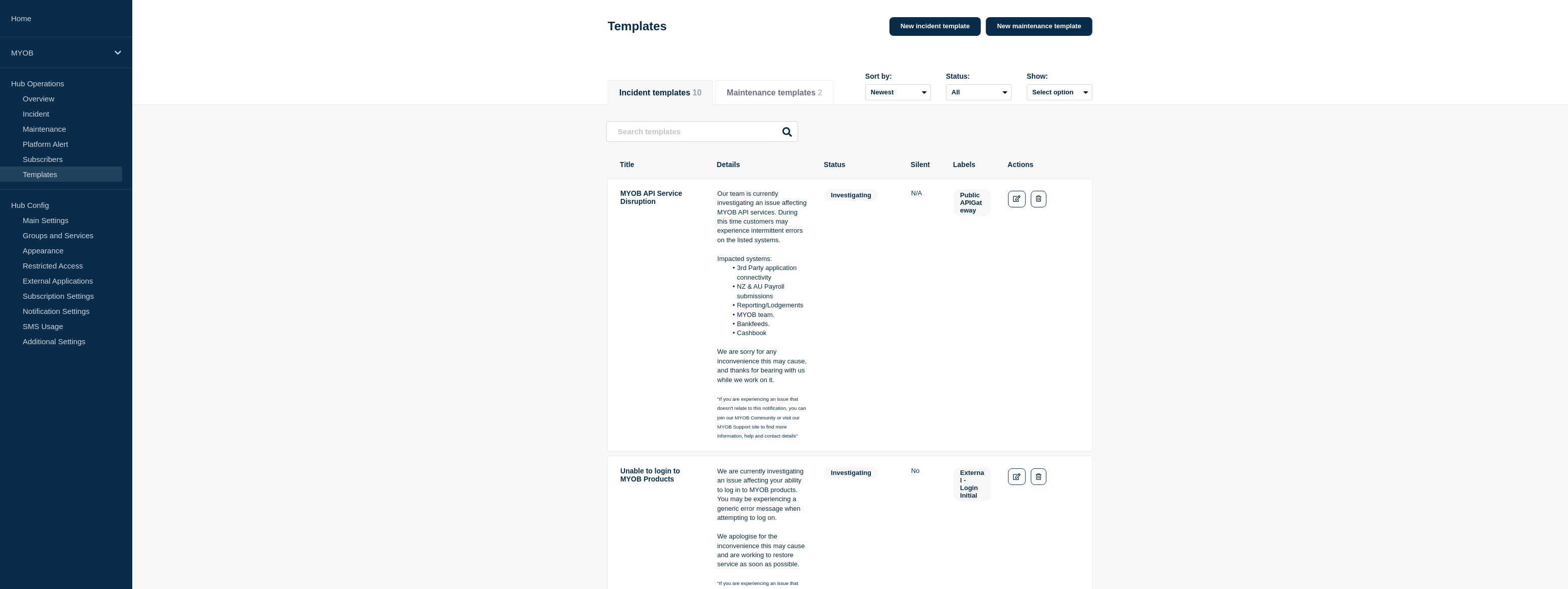
scroll to position [46, 0]
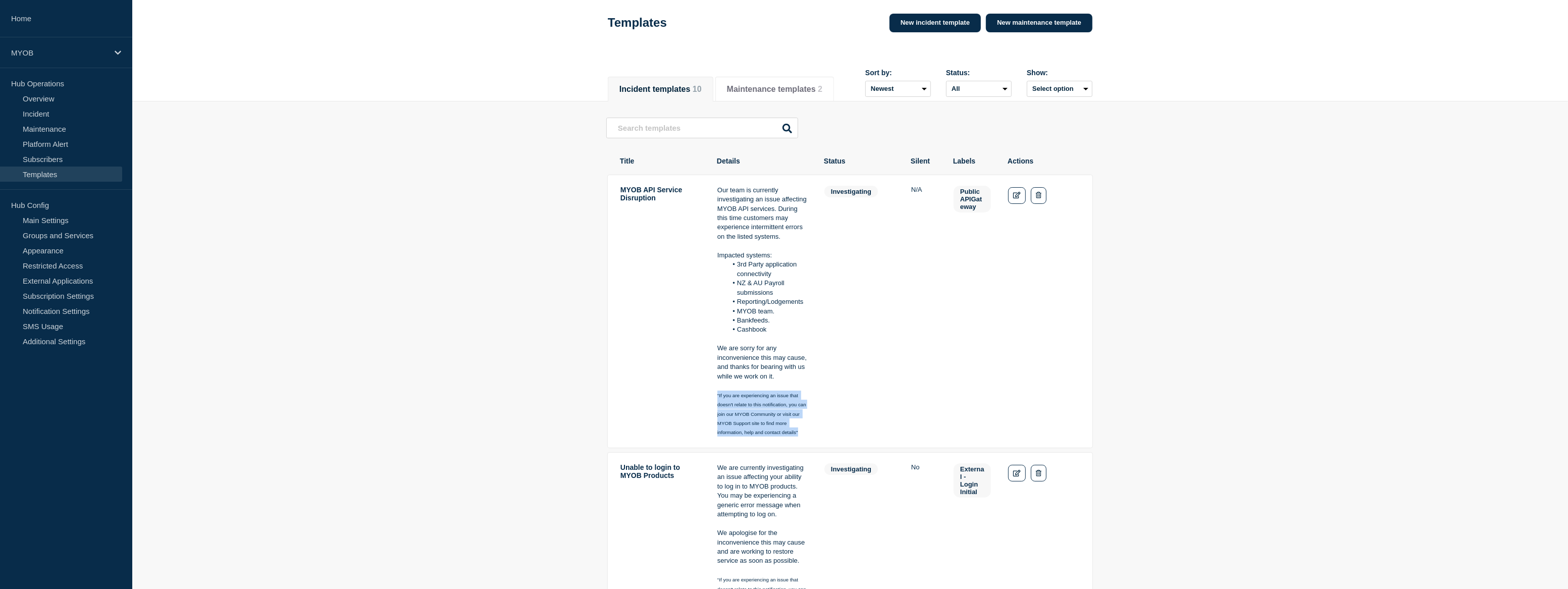
drag, startPoint x: 799, startPoint y: 435, endPoint x: 716, endPoint y: 396, distance: 91.7
click at [716, 396] on tr "MYOB API Service Disruption Our team is currently investigating an issue affect…" at bounding box center [850, 311] width 485 height 274
copy span ""If you are experiencing an issue that doesn't relate to this notification, you…"
click at [39, 116] on link "Incident" at bounding box center [61, 113] width 122 height 15
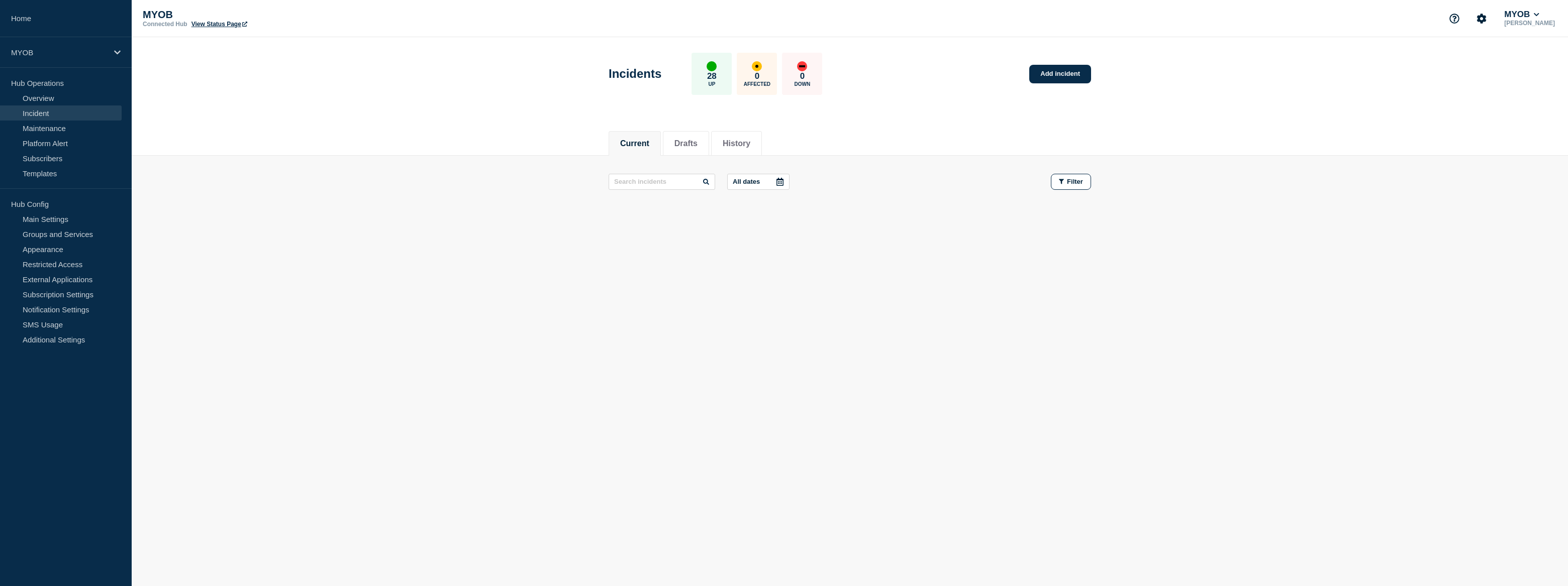
click at [48, 111] on link "Incident" at bounding box center [61, 113] width 122 height 15
click at [678, 149] on li "Drafts" at bounding box center [685, 144] width 46 height 25
click at [737, 153] on li "History" at bounding box center [736, 144] width 51 height 25
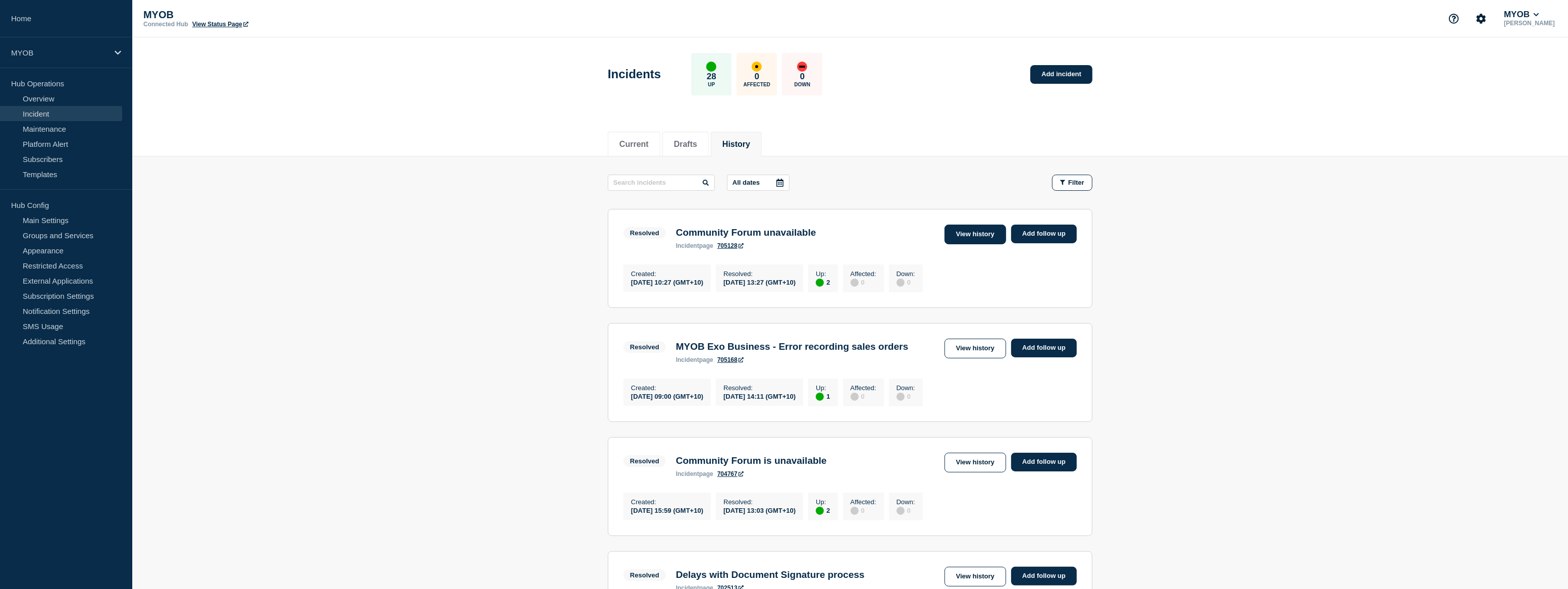
click at [965, 228] on link "View history" at bounding box center [975, 234] width 62 height 20
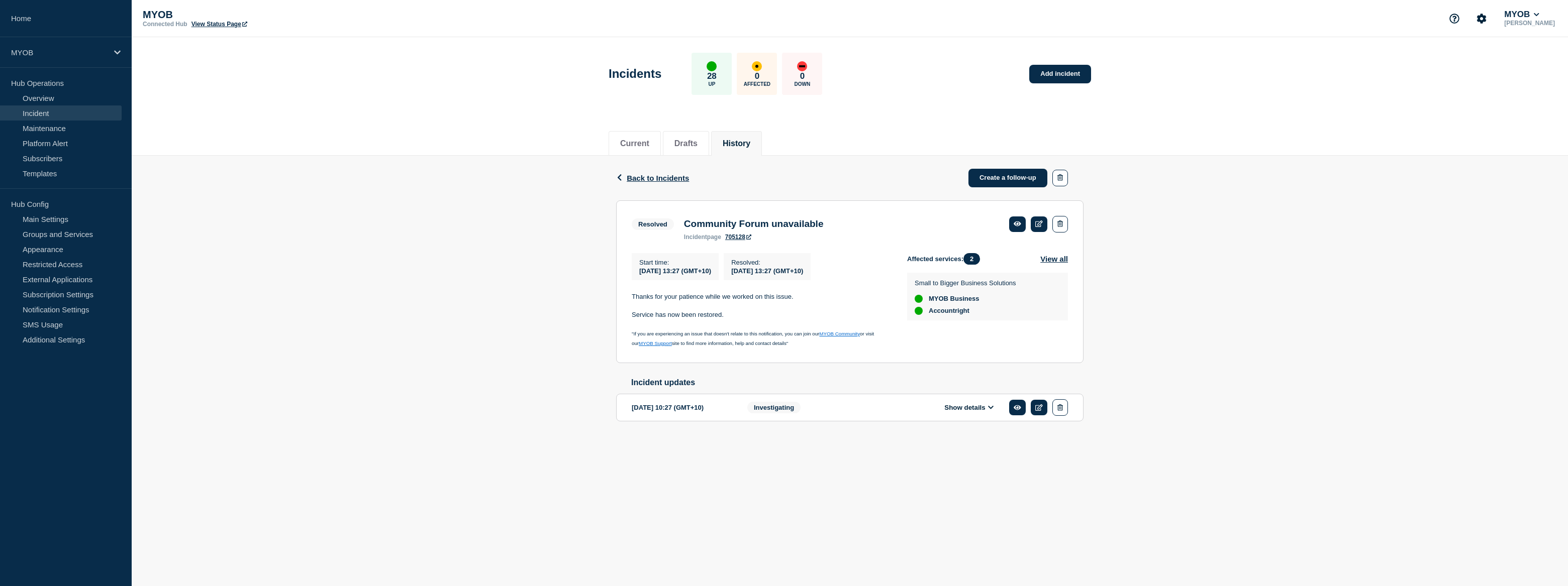
click at [955, 412] on button "Show details" at bounding box center [968, 407] width 55 height 8
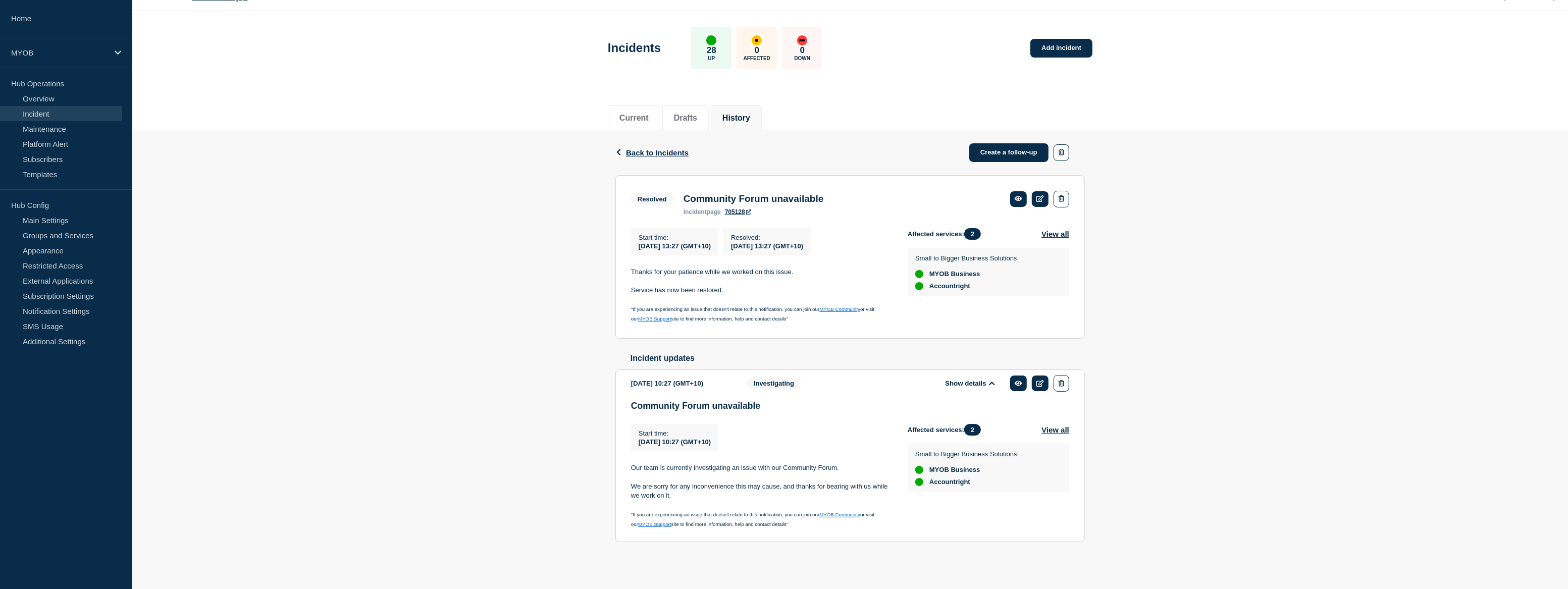
scroll to position [31, 0]
drag, startPoint x: 684, startPoint y: 496, endPoint x: 621, endPoint y: 469, distance: 68.5
click at [621, 469] on section "[DATE] 10:27 (GMT+10) Show details Investigating Community Forum unavailable St…" at bounding box center [850, 456] width 470 height 172
copy div "Our team is currently investigating an issue with our Community Forum. We are s…"
drag, startPoint x: 803, startPoint y: 524, endPoint x: 621, endPoint y: 512, distance: 182.4
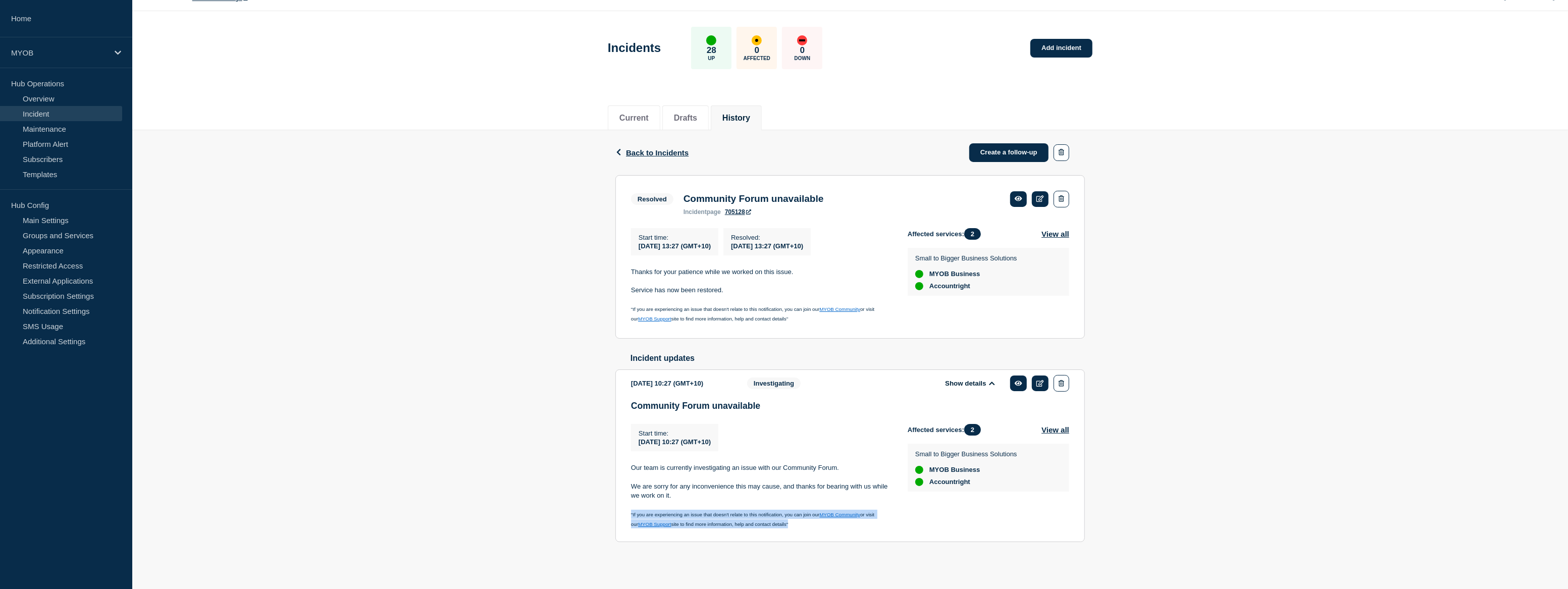
click at [621, 512] on section "[DATE] 10:27 (GMT+10) Show details Investigating Community Forum unavailable St…" at bounding box center [850, 456] width 470 height 172
copy p ""If you are experiencing an issue that doesn't relate to this notification, you…"
drag, startPoint x: 848, startPoint y: 198, endPoint x: 672, endPoint y: 187, distance: 176.3
click at [672, 191] on div "Resolved Community Forum unavailable incident page 705128" at bounding box center [850, 203] width 438 height 25
copy div "Community Forum unavailable"
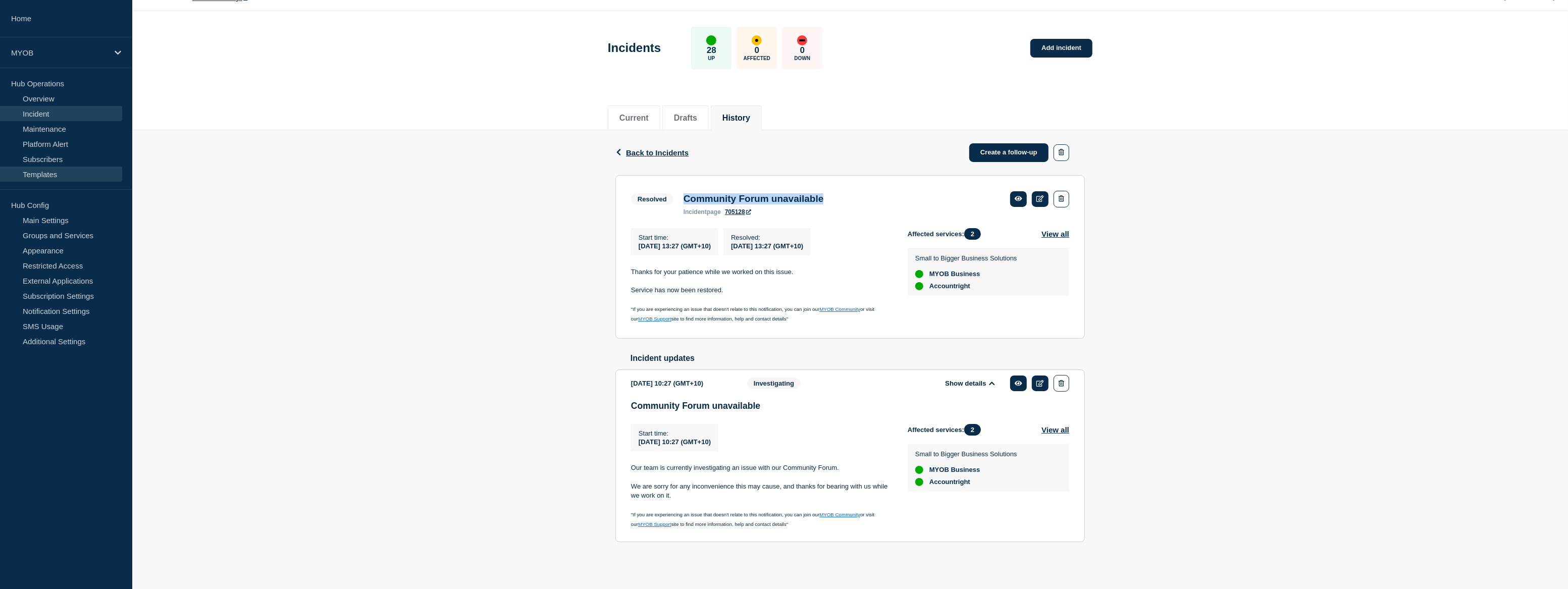
click at [49, 167] on link "Templates" at bounding box center [61, 174] width 122 height 15
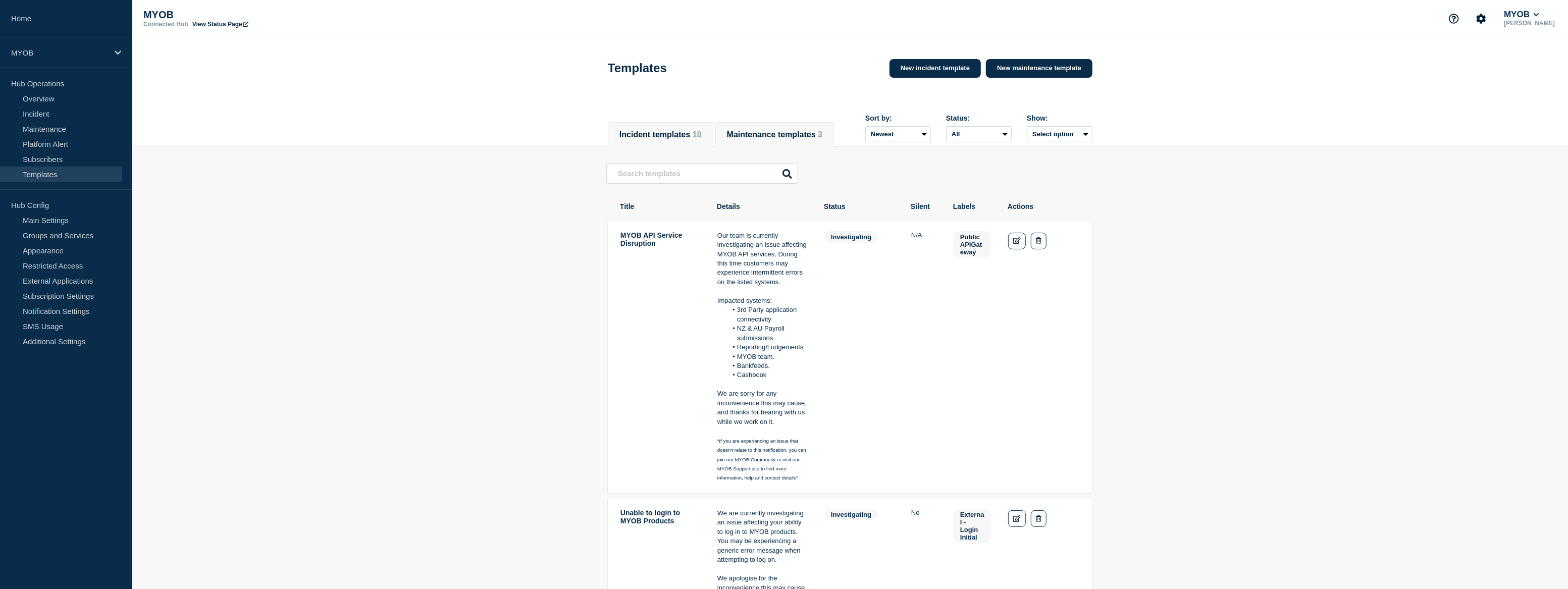
click at [761, 132] on button "Maintenance templates 3" at bounding box center [774, 135] width 96 height 9
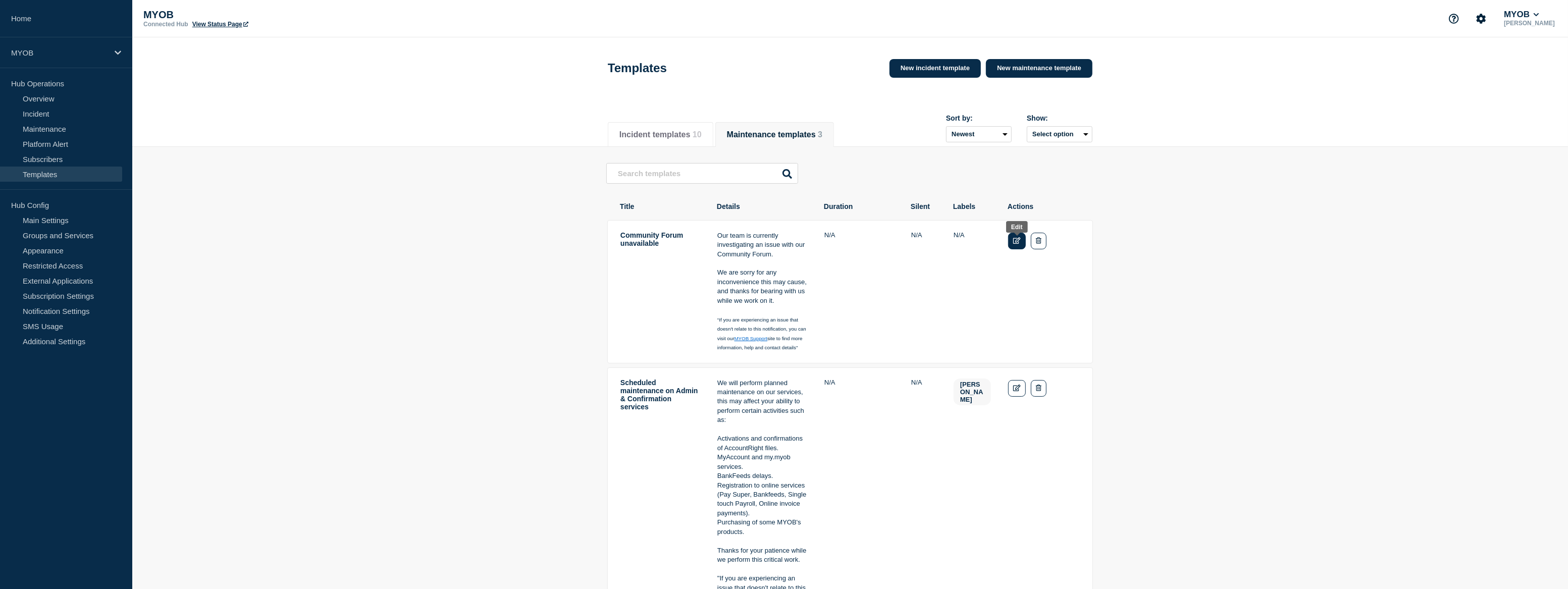
click at [1015, 243] on icon "Edit" at bounding box center [1017, 241] width 8 height 7
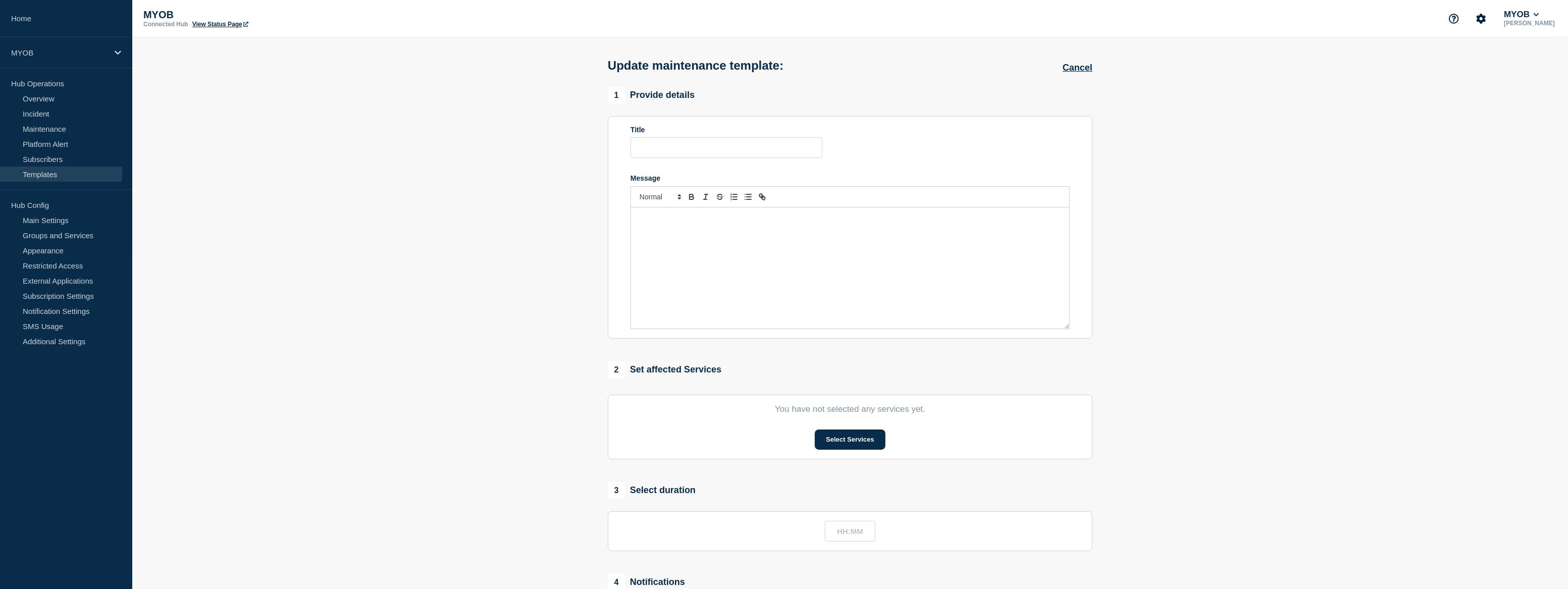
type input "Community Forum unavailable"
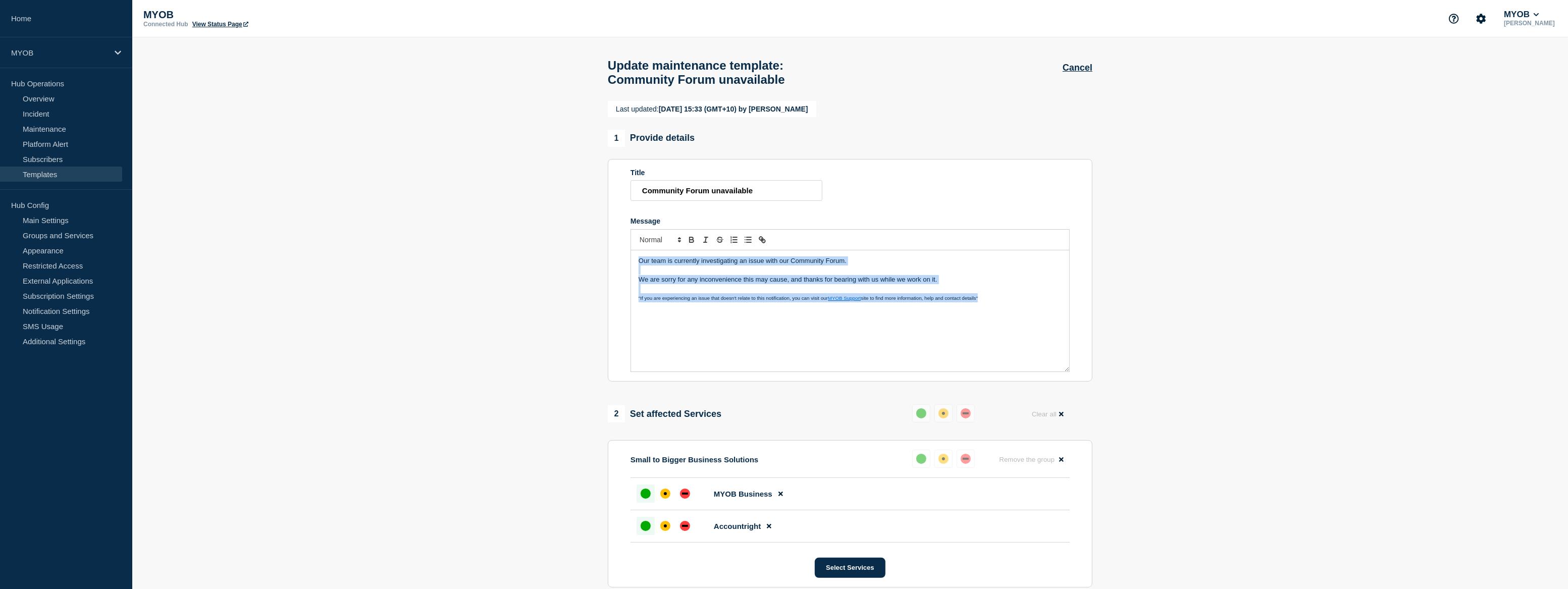
drag, startPoint x: 985, startPoint y: 307, endPoint x: 621, endPoint y: 262, distance: 366.8
click at [621, 262] on section "Title Community Forum unavailable Message Our team is currently investigating a…" at bounding box center [850, 270] width 485 height 223
copy div "Our team is currently investigating an issue with our Community Forum. We are s…"
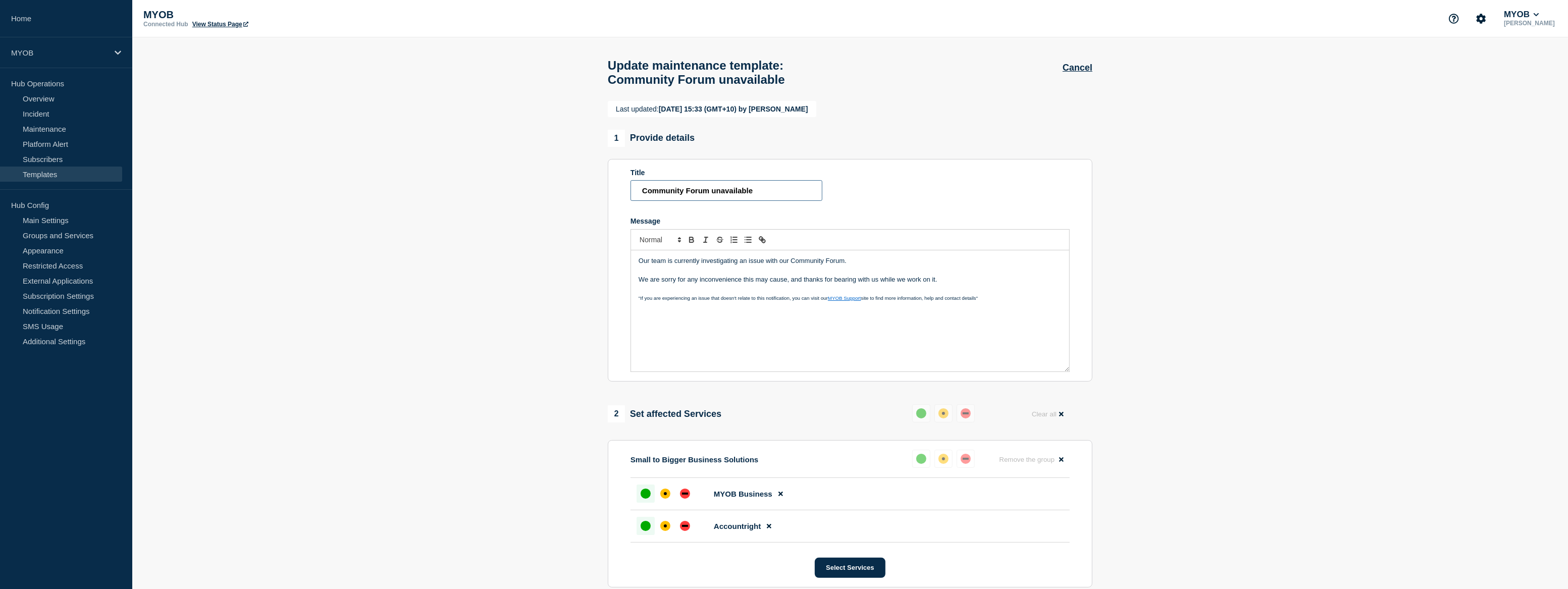
drag, startPoint x: 785, startPoint y: 200, endPoint x: 597, endPoint y: 188, distance: 188.4
click at [597, 188] on section "Last updated: [DATE] 15:33 (GMT+10) by [PERSON_NAME] 1 Provide details Title Co…" at bounding box center [850, 494] width 1436 height 786
